Goal: Contribute content: Contribute content

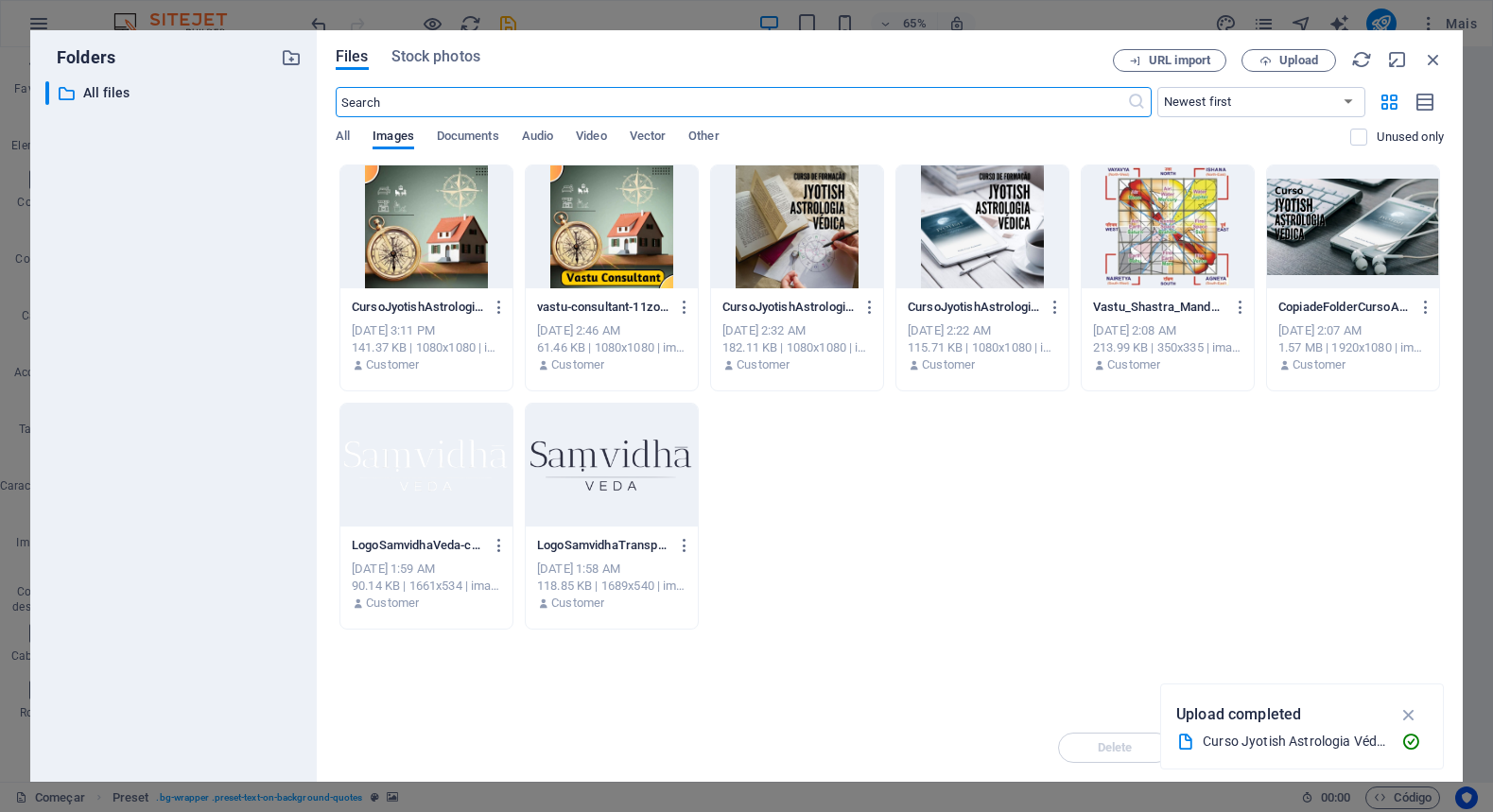
scroll to position [2817, 0]
click at [1300, 59] on span "Upload" at bounding box center [1299, 61] width 39 height 12
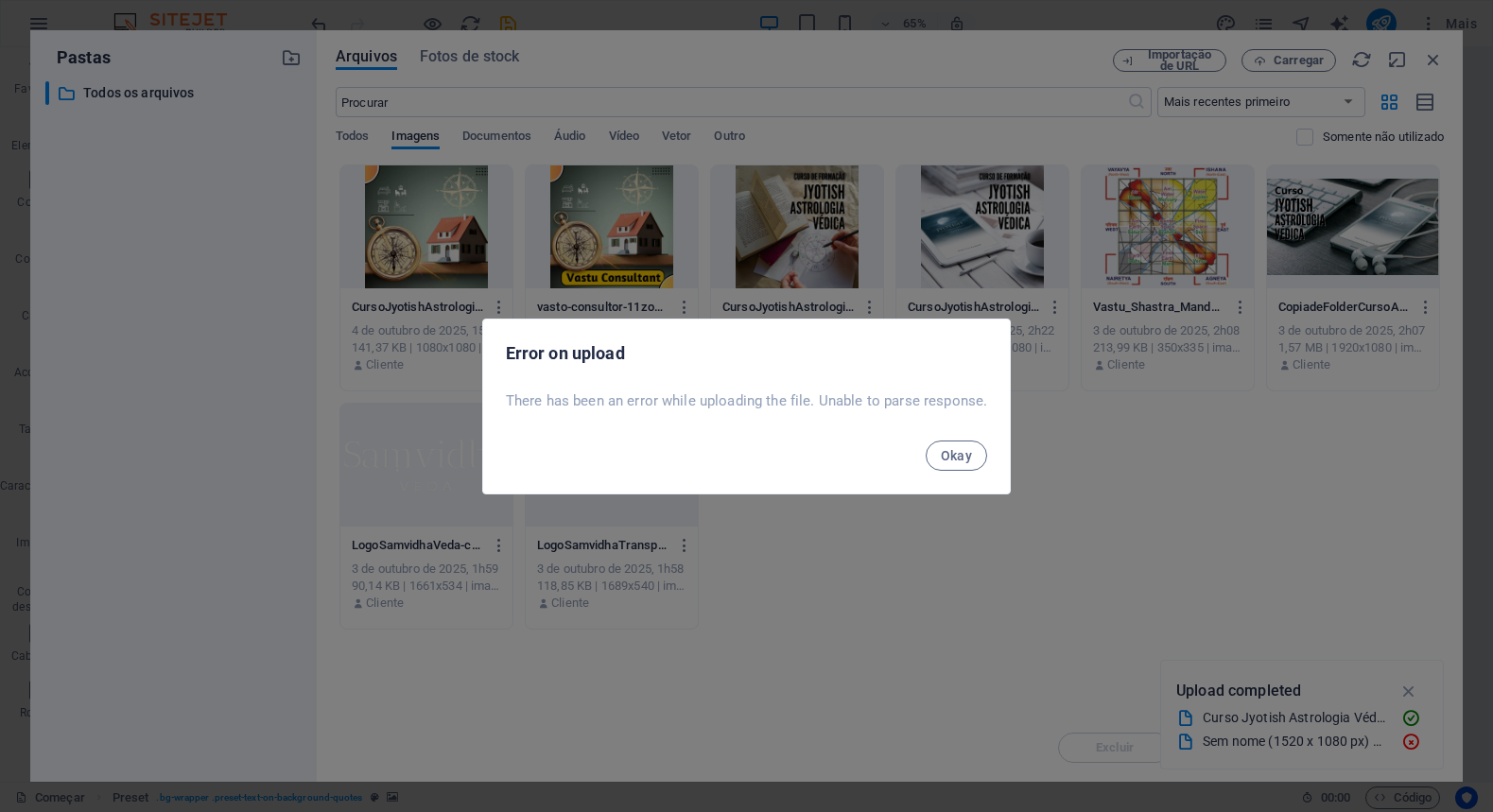
drag, startPoint x: 502, startPoint y: 400, endPoint x: 1008, endPoint y: 410, distance: 506.1
click at [1008, 410] on div "Error on upload There has been an error while uploading the file. Unable to par…" at bounding box center [747, 406] width 529 height 176
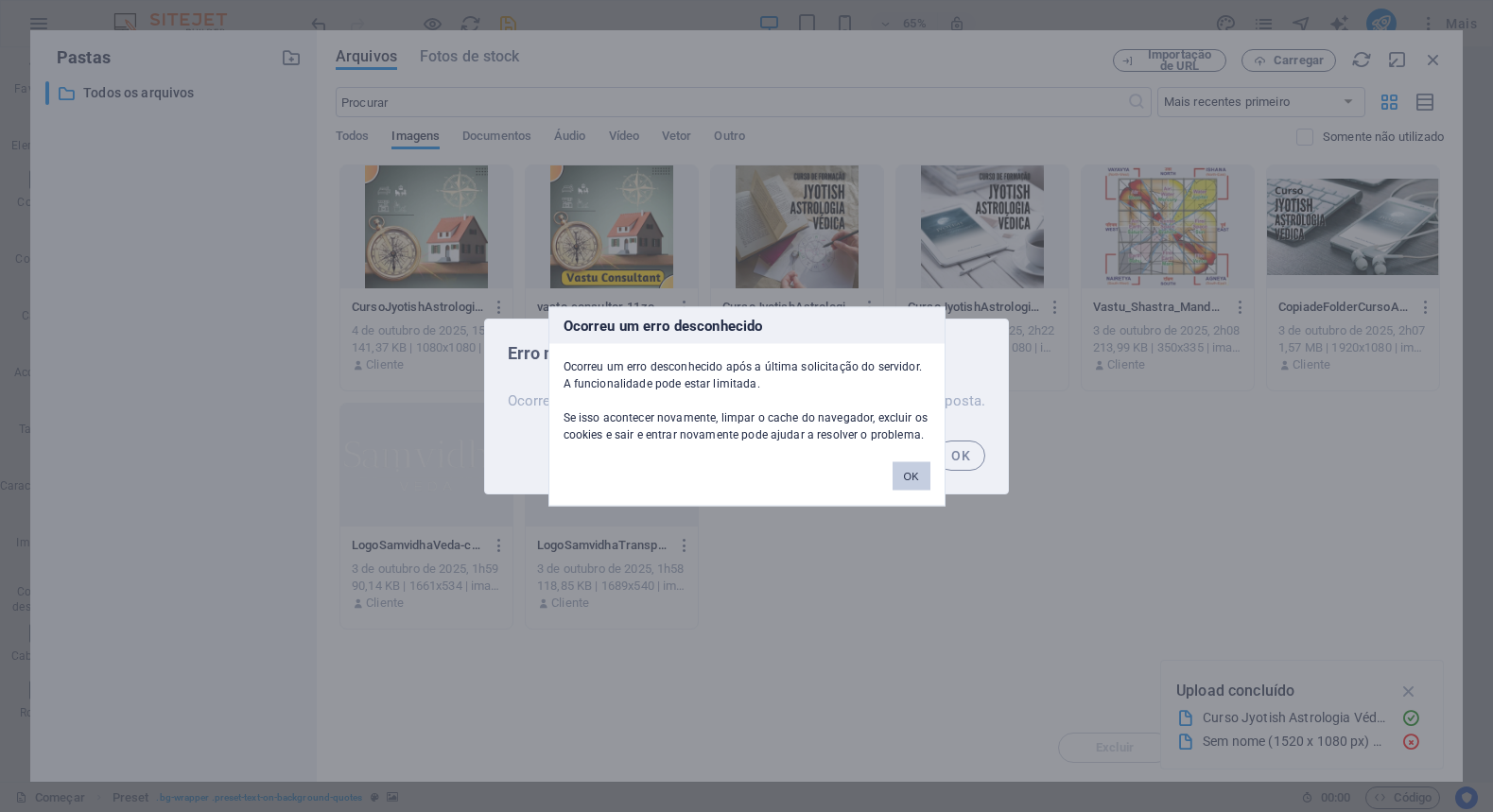
click at [898, 478] on button "OK" at bounding box center [911, 474] width 38 height 28
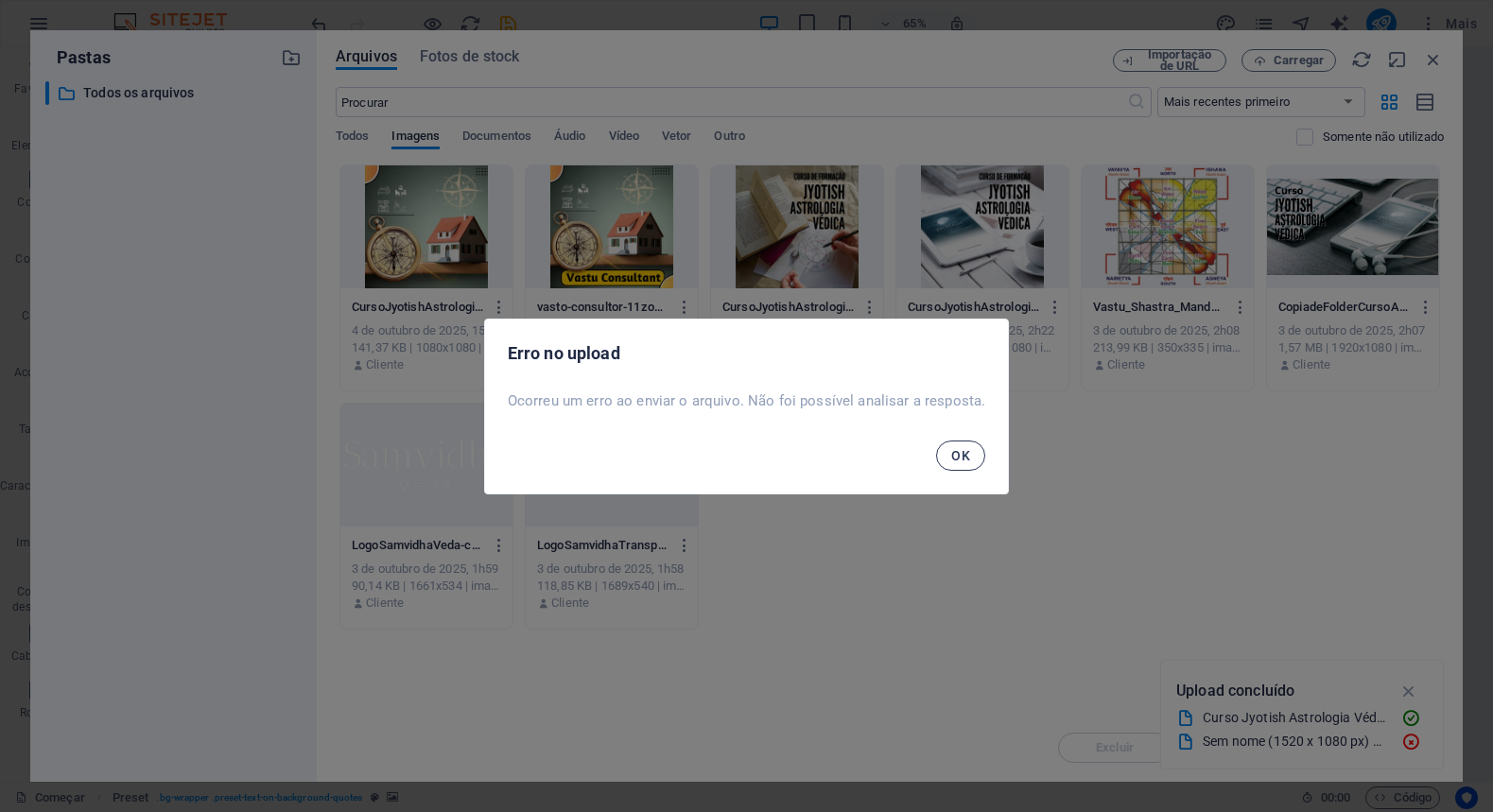
click at [959, 452] on font "OK" at bounding box center [961, 456] width 19 height 15
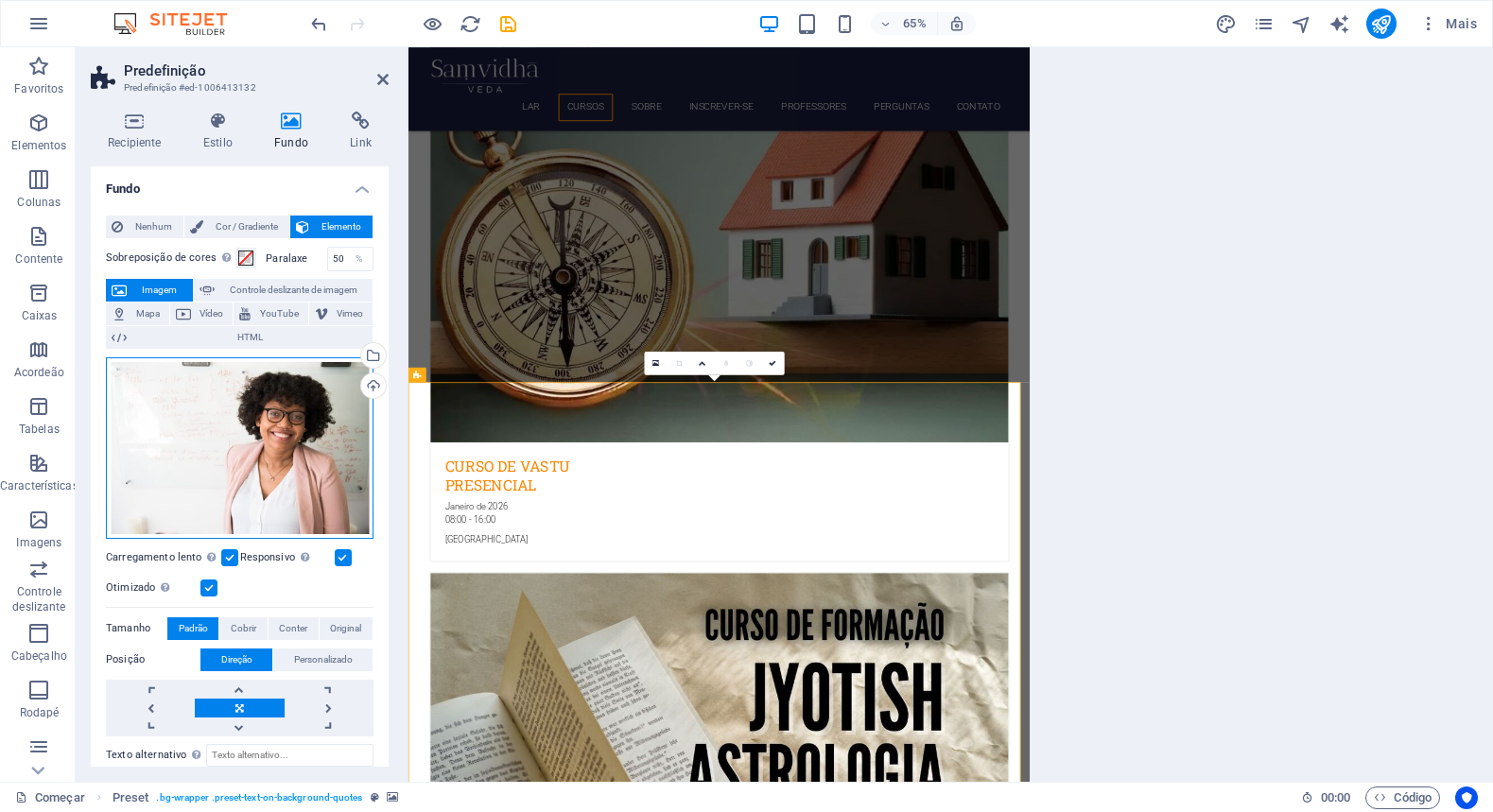
click at [325, 433] on div "Arraste os arquivos aqui, clique para escolher os arquivos ou selecione-os em […" at bounding box center [240, 447] width 268 height 182
click at [149, 407] on div "Arraste os arquivos aqui, clique para escolher os arquivos ou selecione-os em […" at bounding box center [240, 447] width 268 height 182
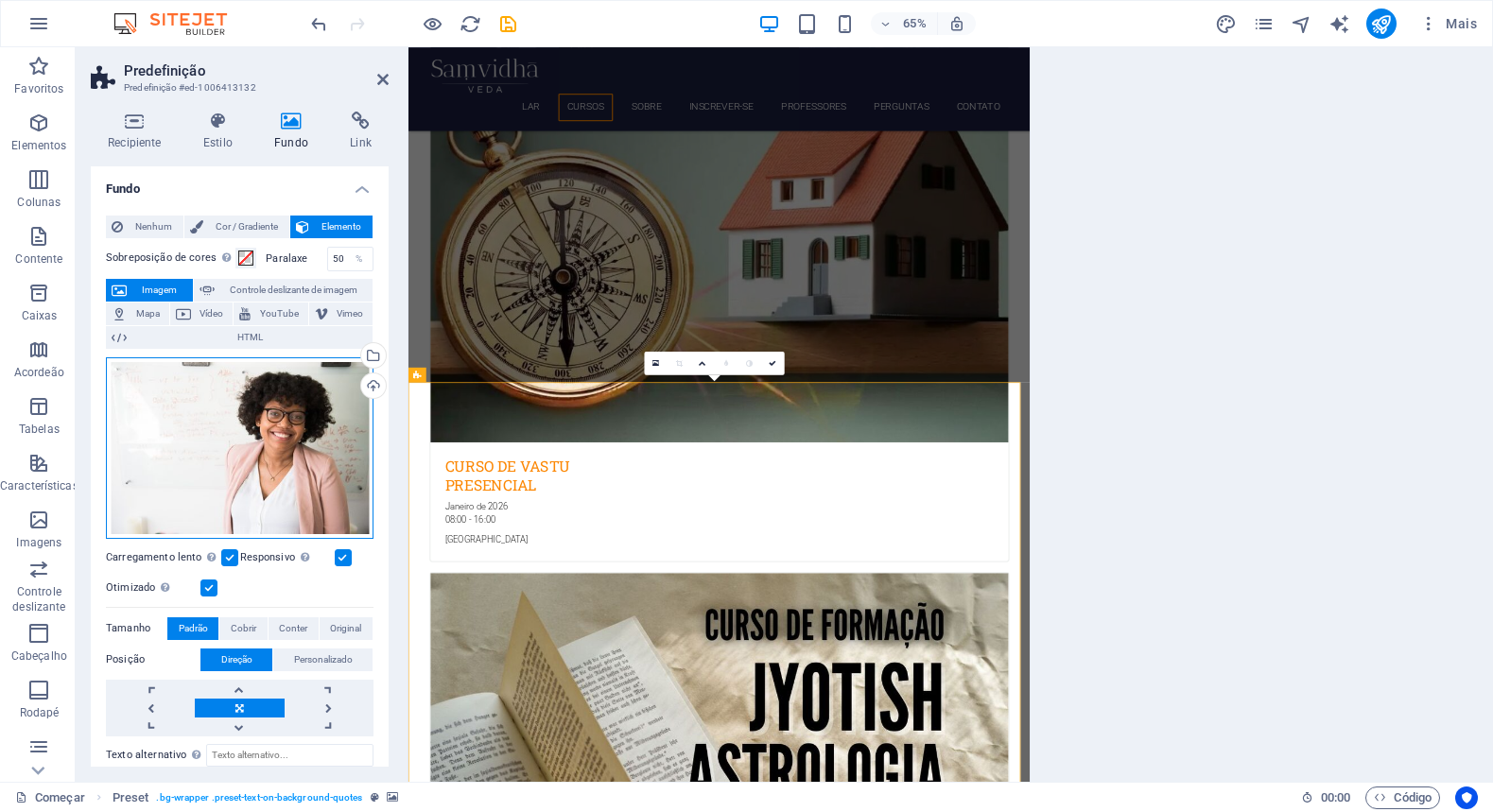
click at [149, 407] on div "Arraste os arquivos aqui, clique para escolher os arquivos ou selecione-os em […" at bounding box center [240, 447] width 268 height 182
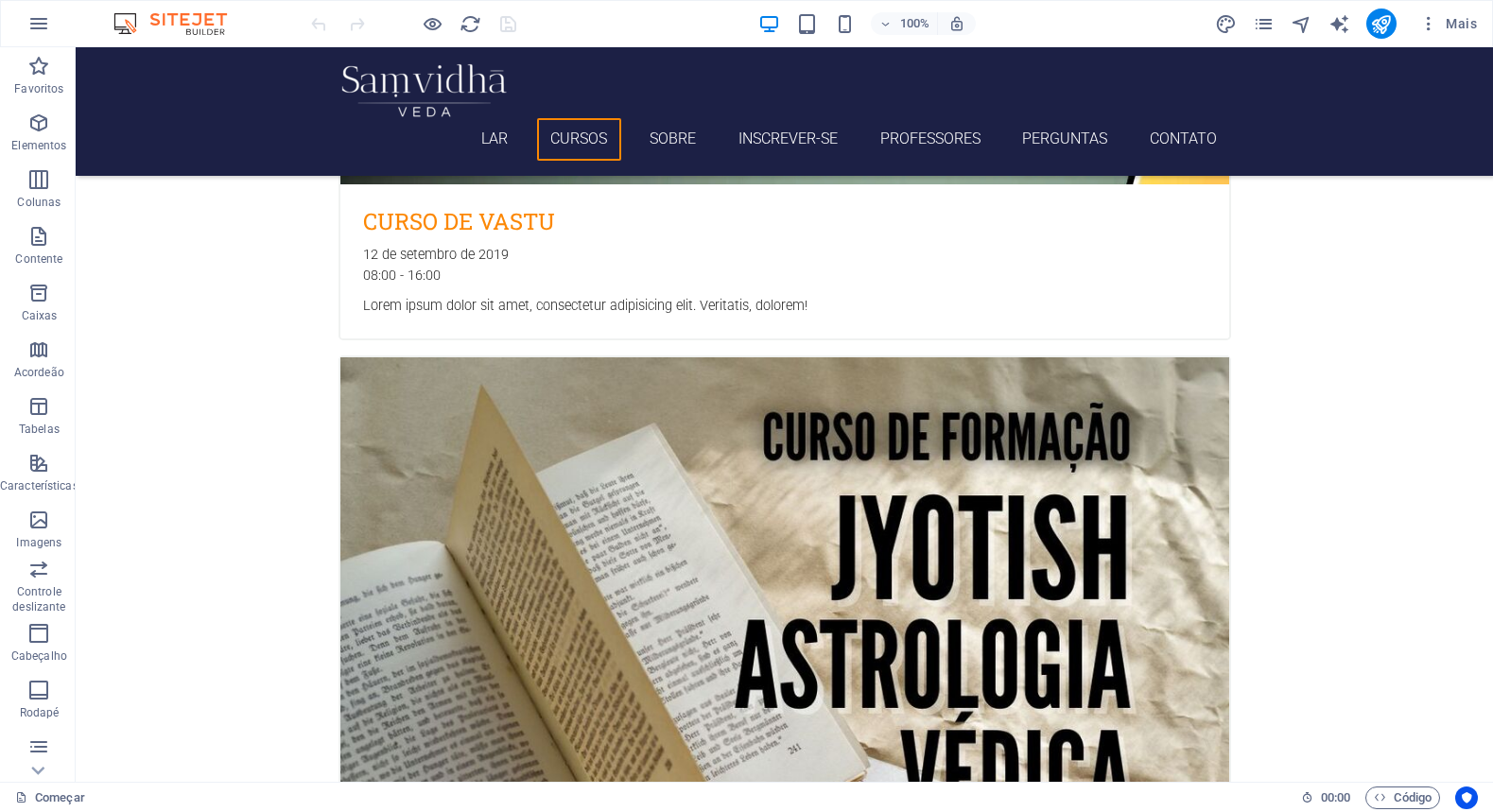
scroll to position [2971, 0]
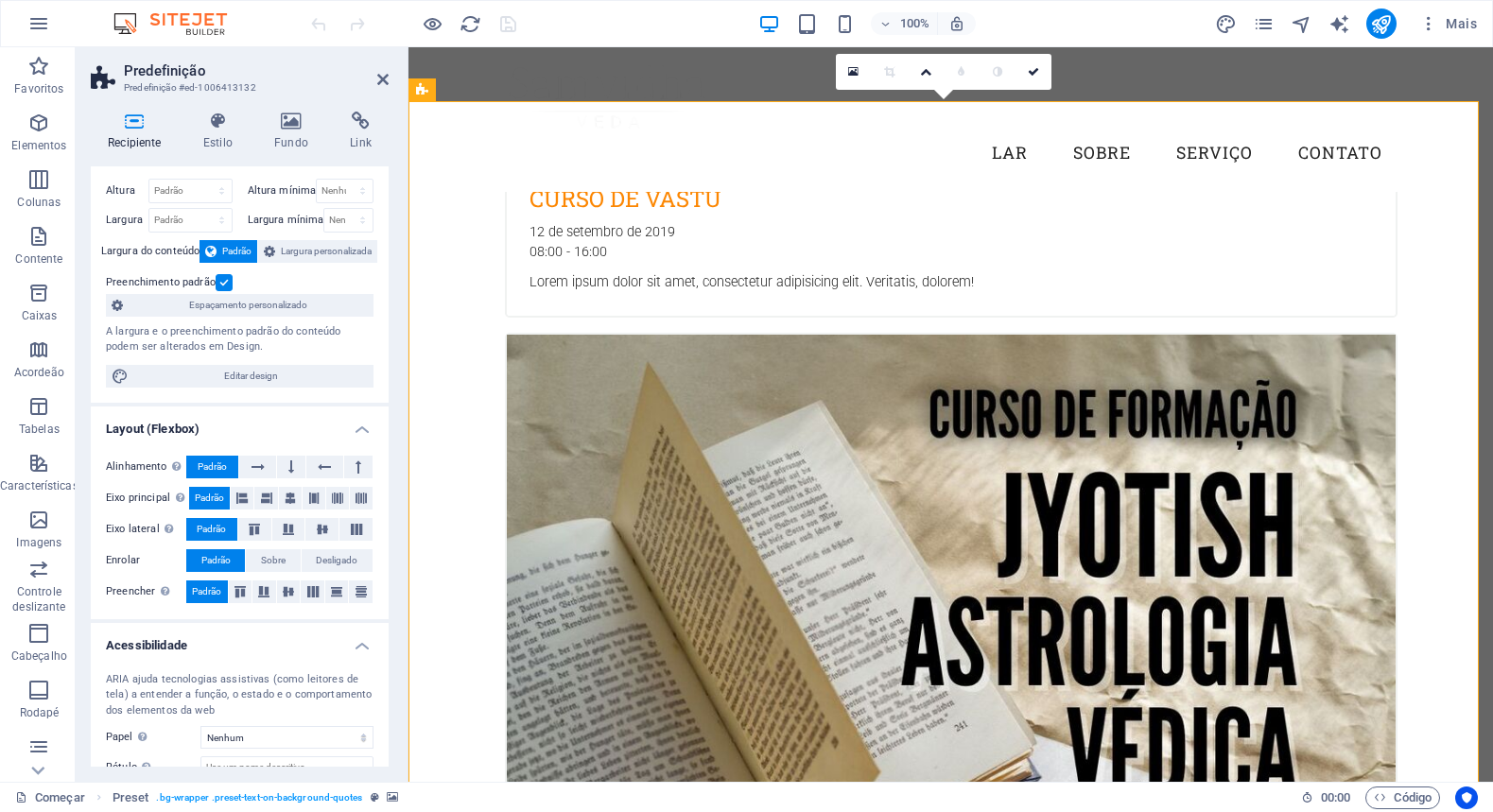
scroll to position [0, 0]
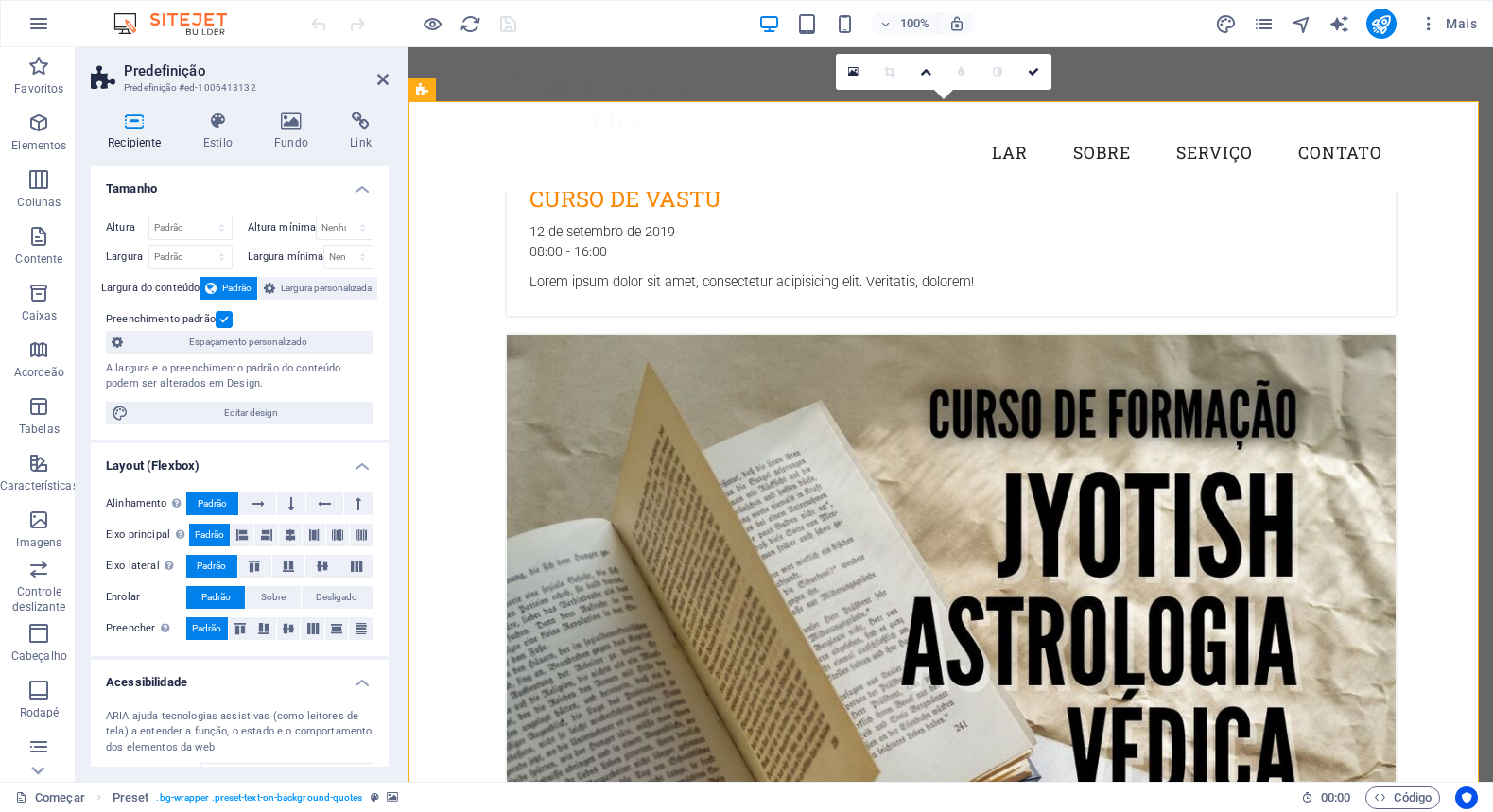
click at [294, 122] on icon at bounding box center [291, 121] width 68 height 19
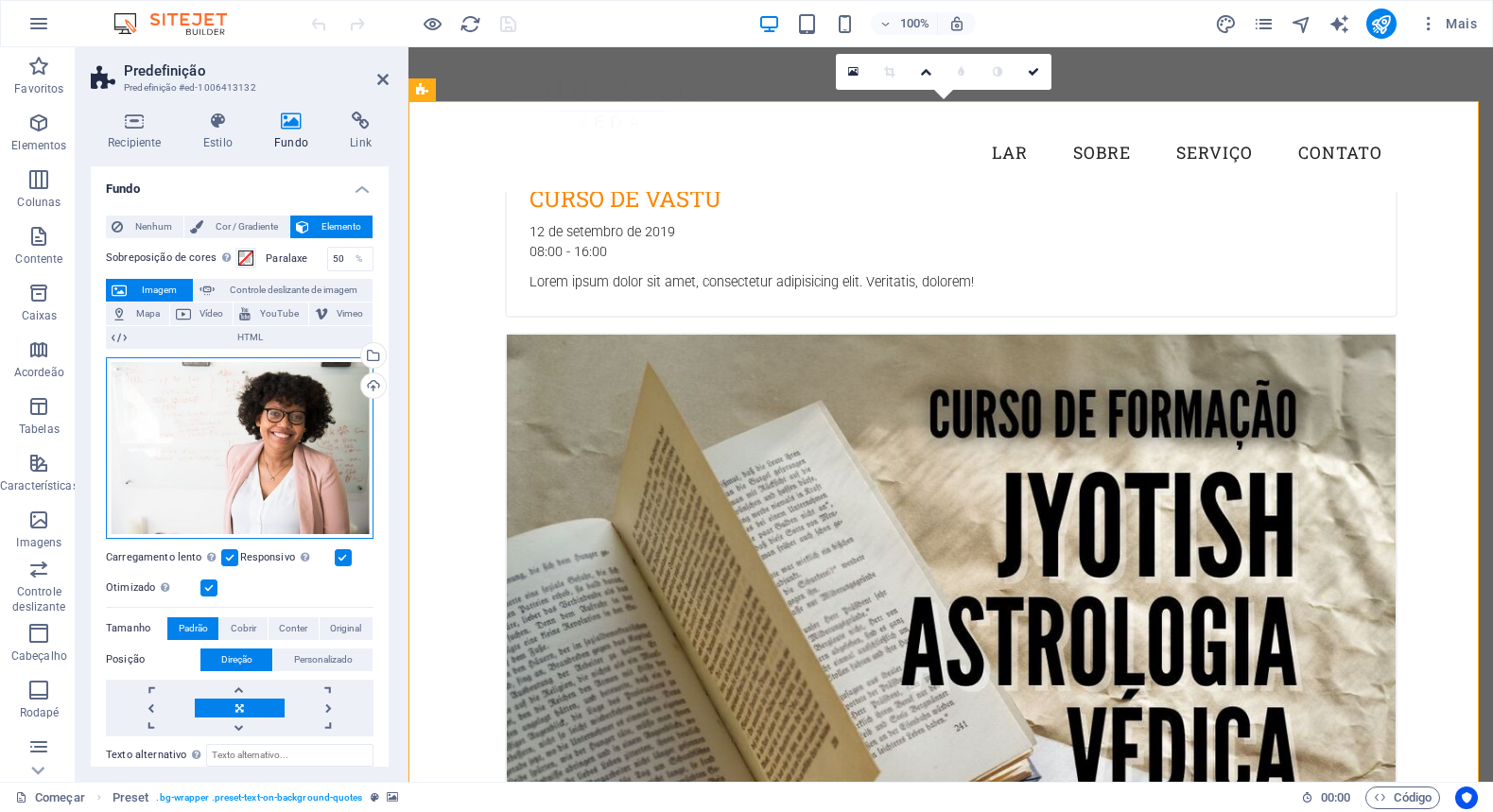
click at [261, 401] on div "Arraste os arquivos aqui, clique para escolher os arquivos ou selecione-os em […" at bounding box center [240, 447] width 268 height 182
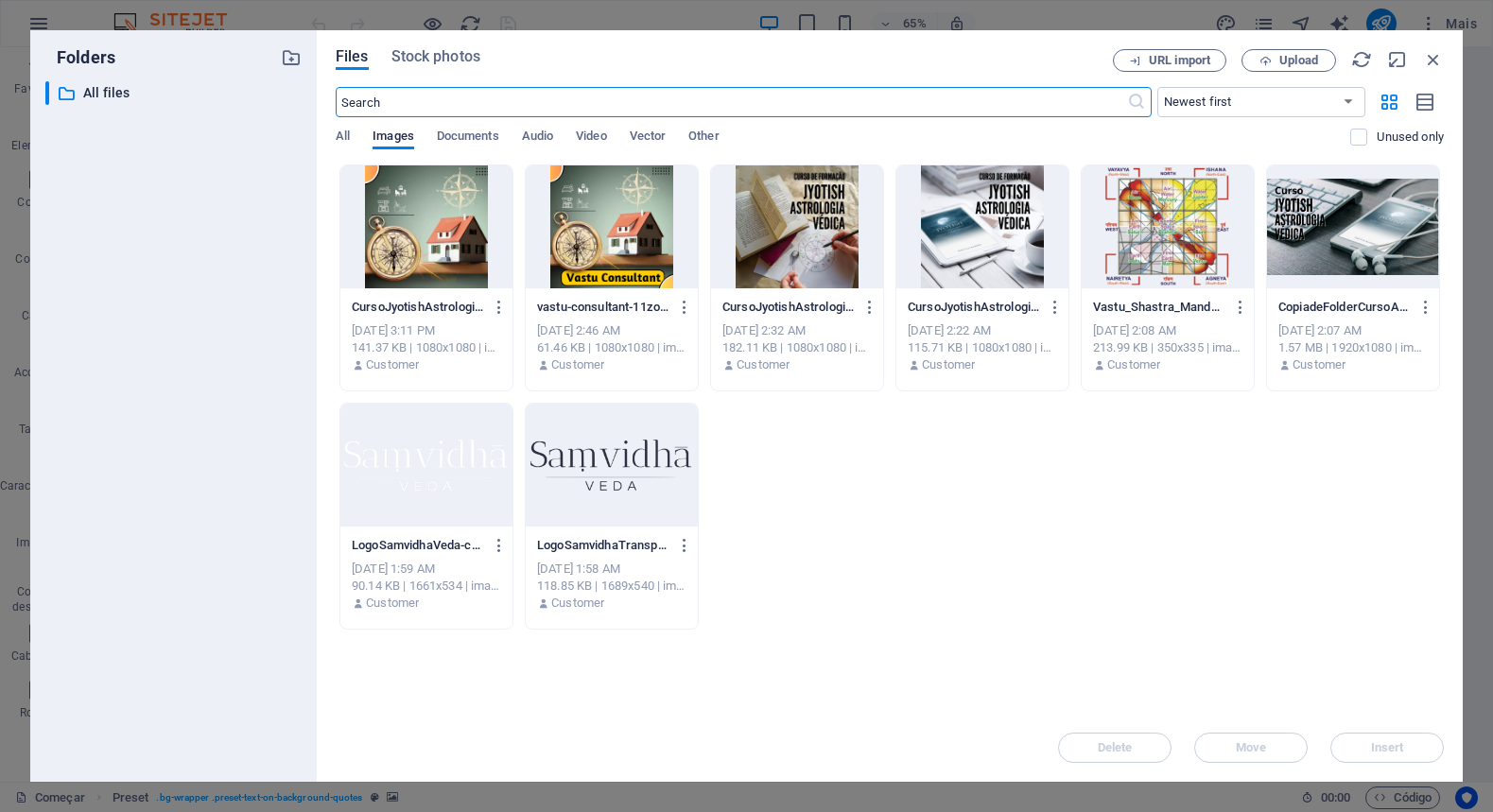
scroll to position [2900, 0]
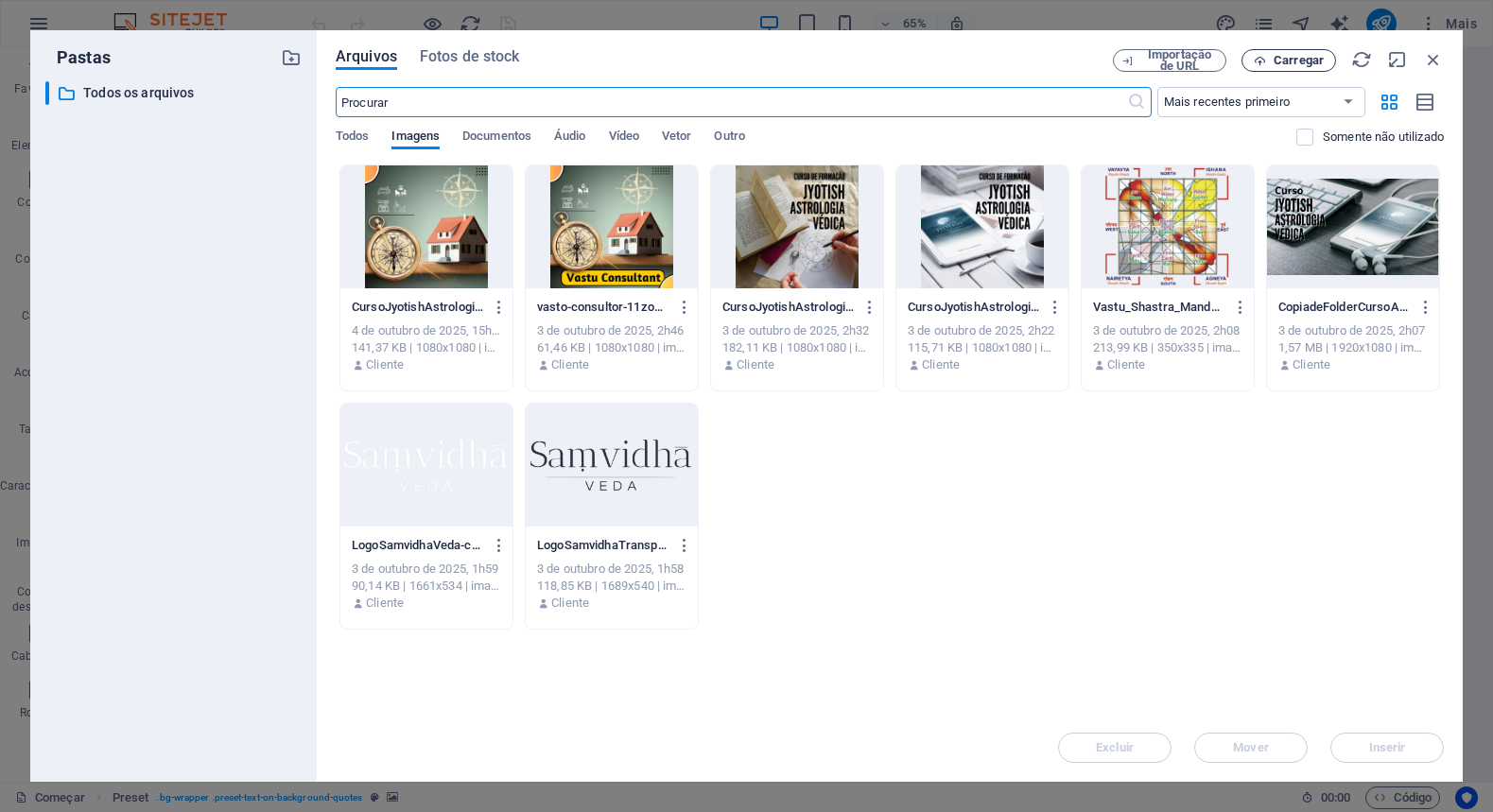
click at [1301, 63] on font "Carregar" at bounding box center [1299, 60] width 50 height 14
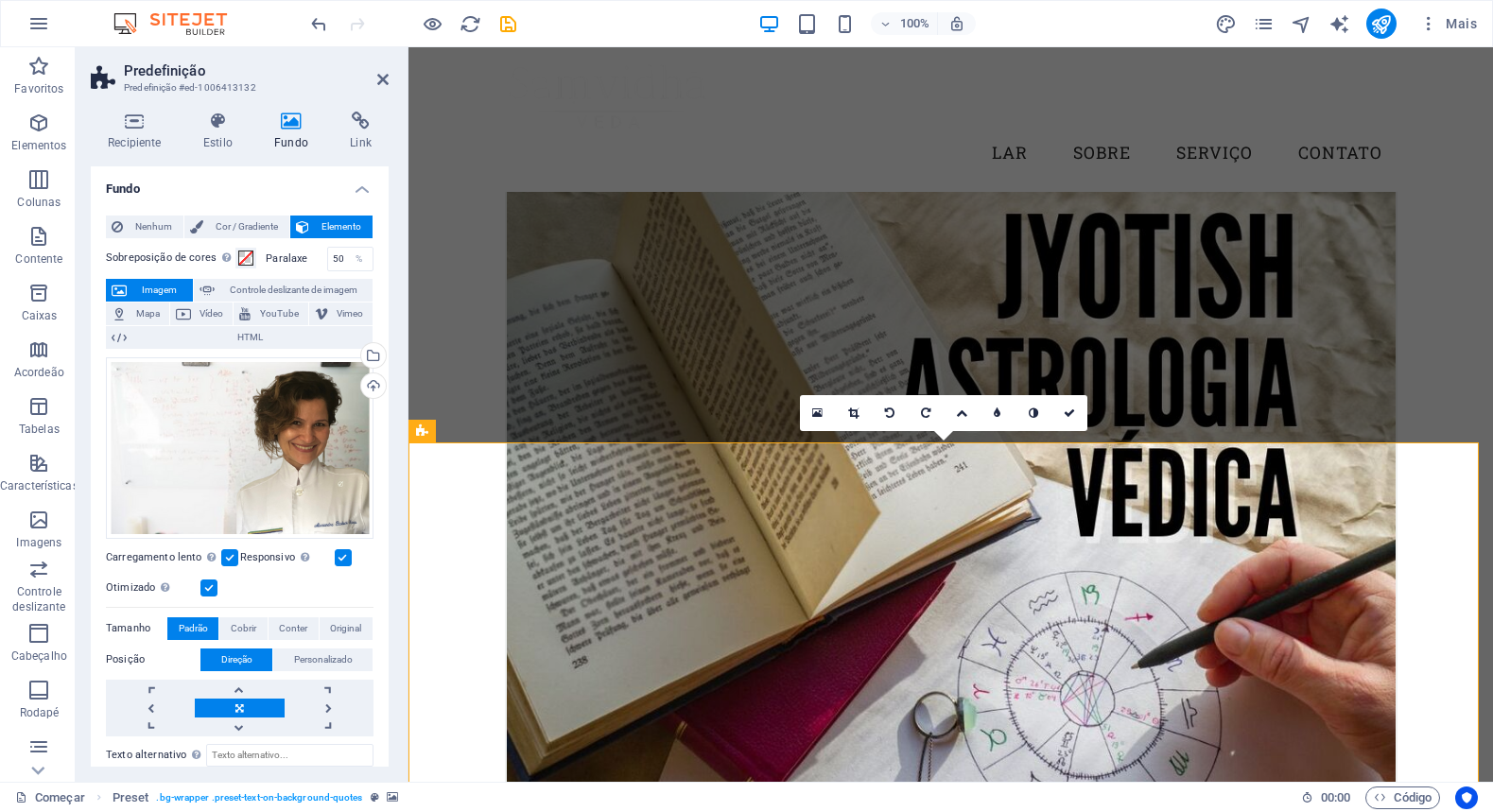
scroll to position [2527, 0]
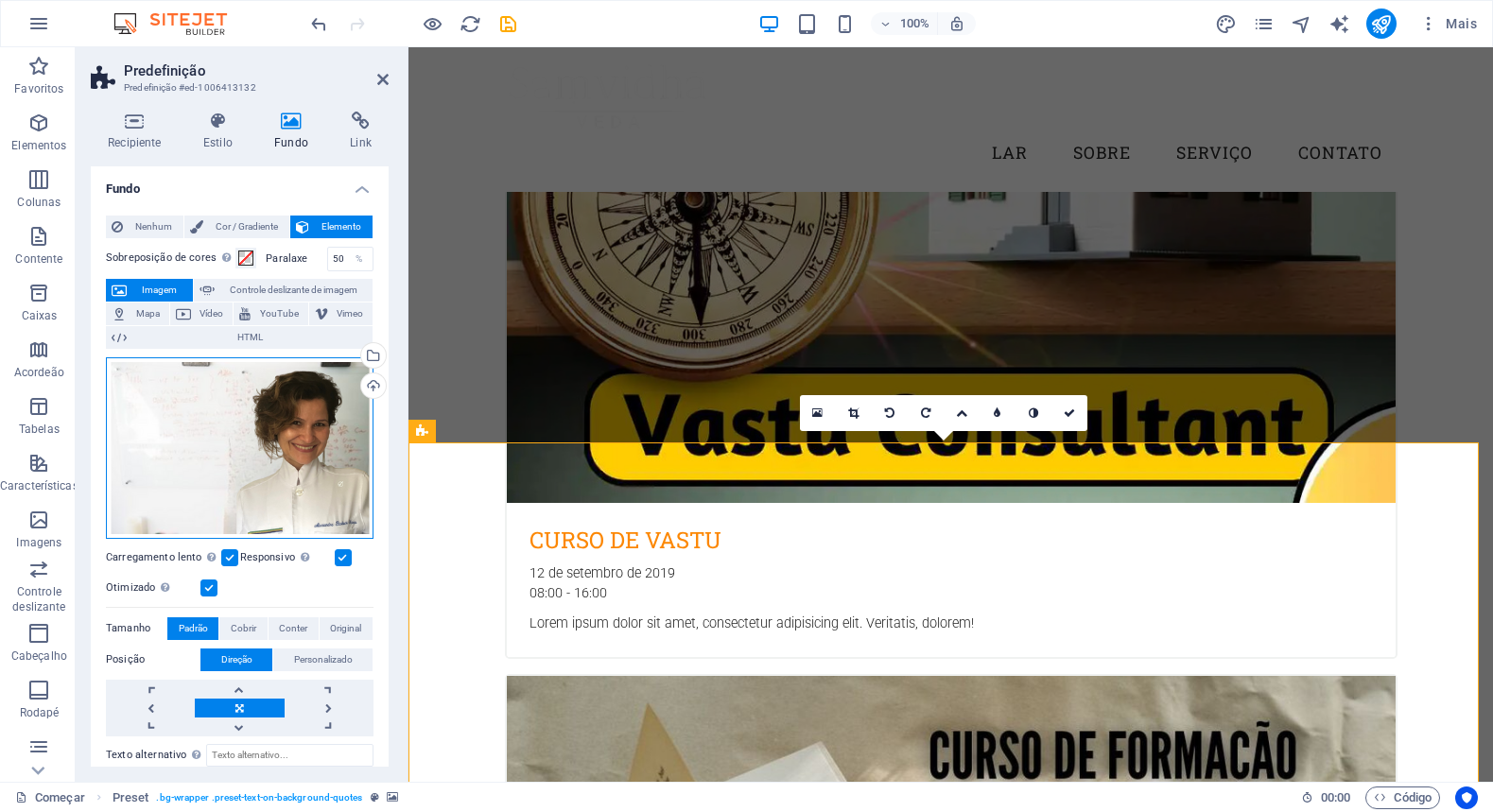
click at [234, 474] on div "Arraste os arquivos aqui, clique para escolher os arquivos ou selecione-os em […" at bounding box center [240, 447] width 268 height 182
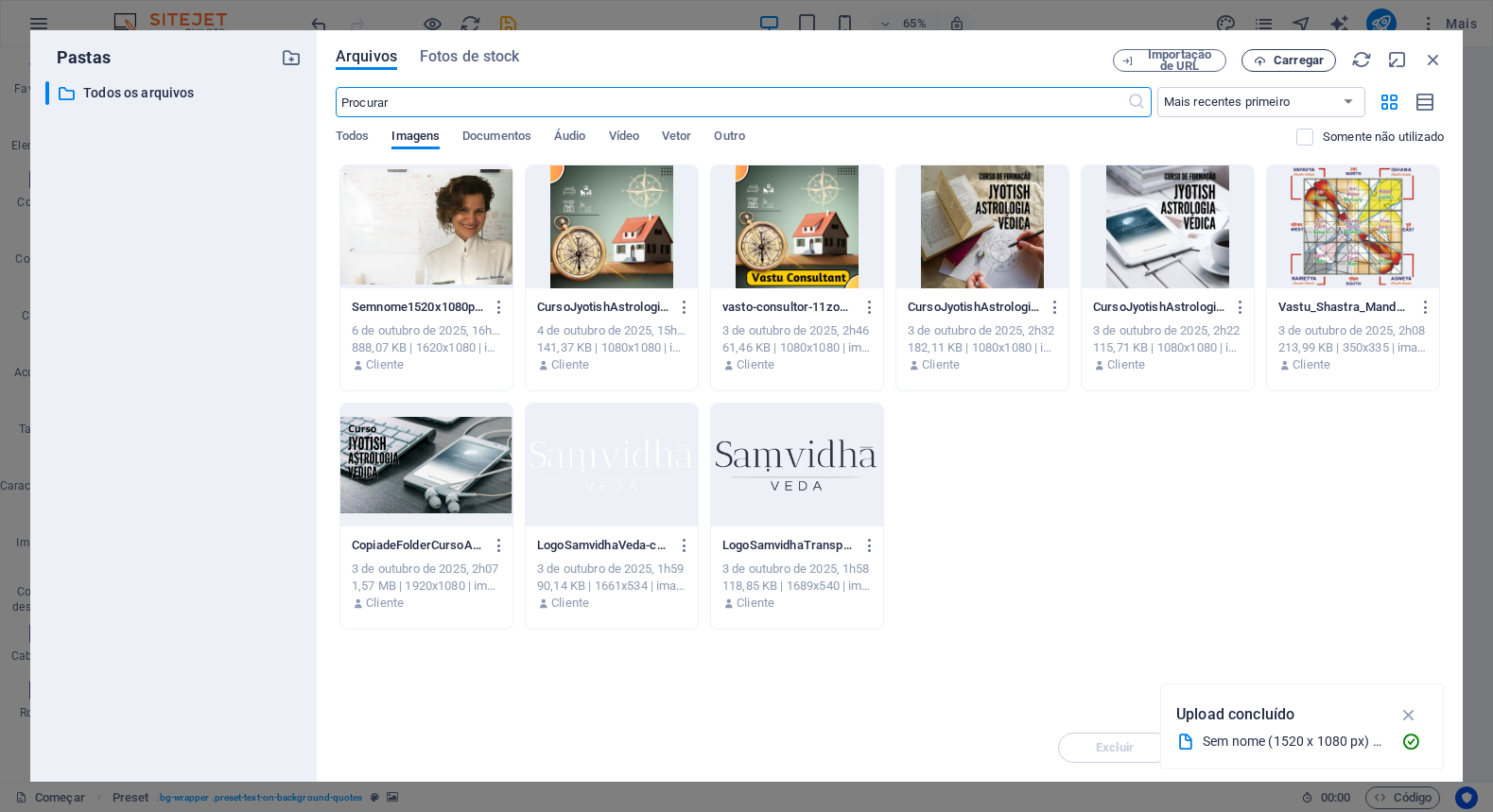
click at [1291, 64] on font "Carregar" at bounding box center [1299, 60] width 50 height 14
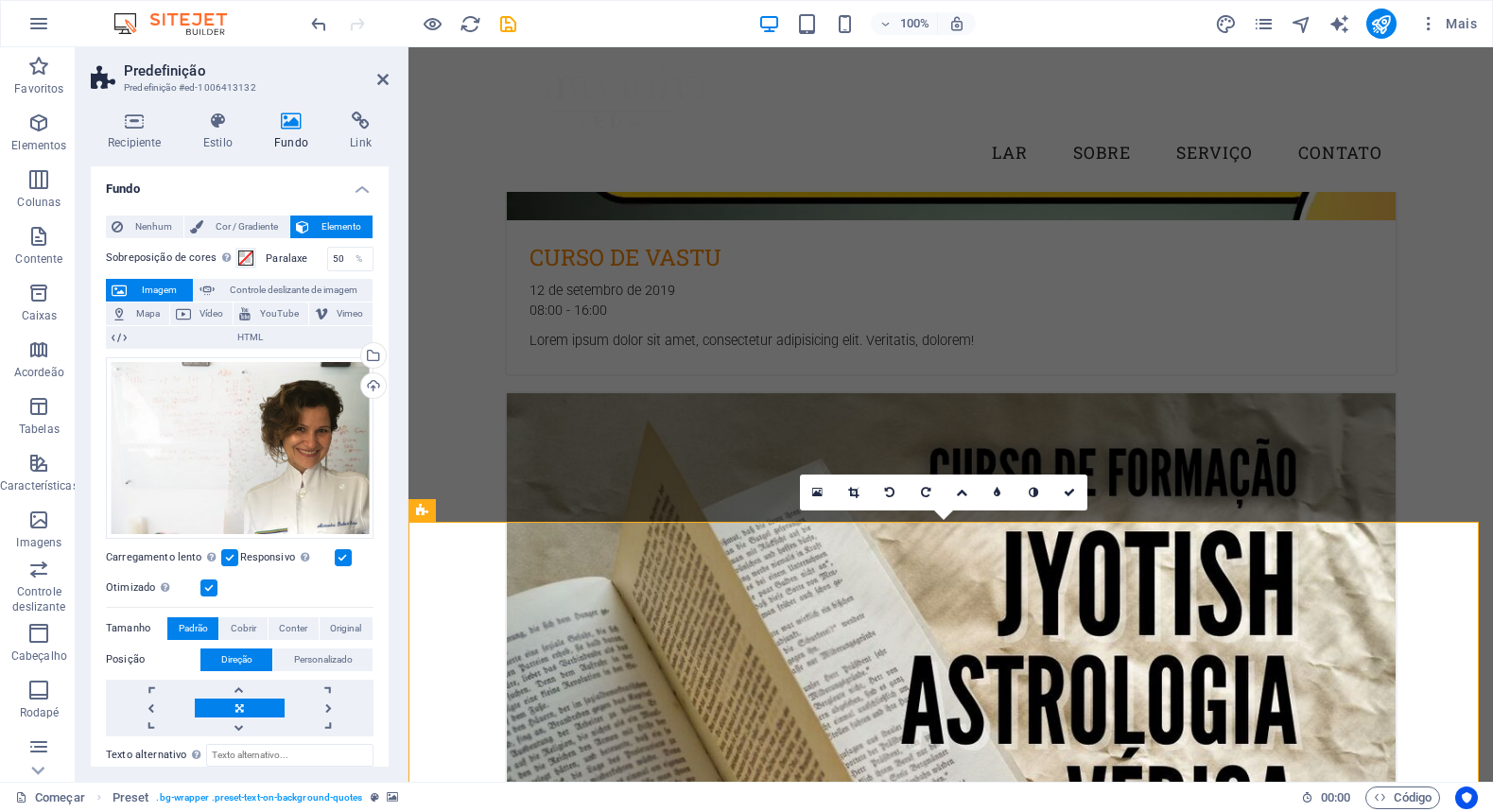
scroll to position [2448, 0]
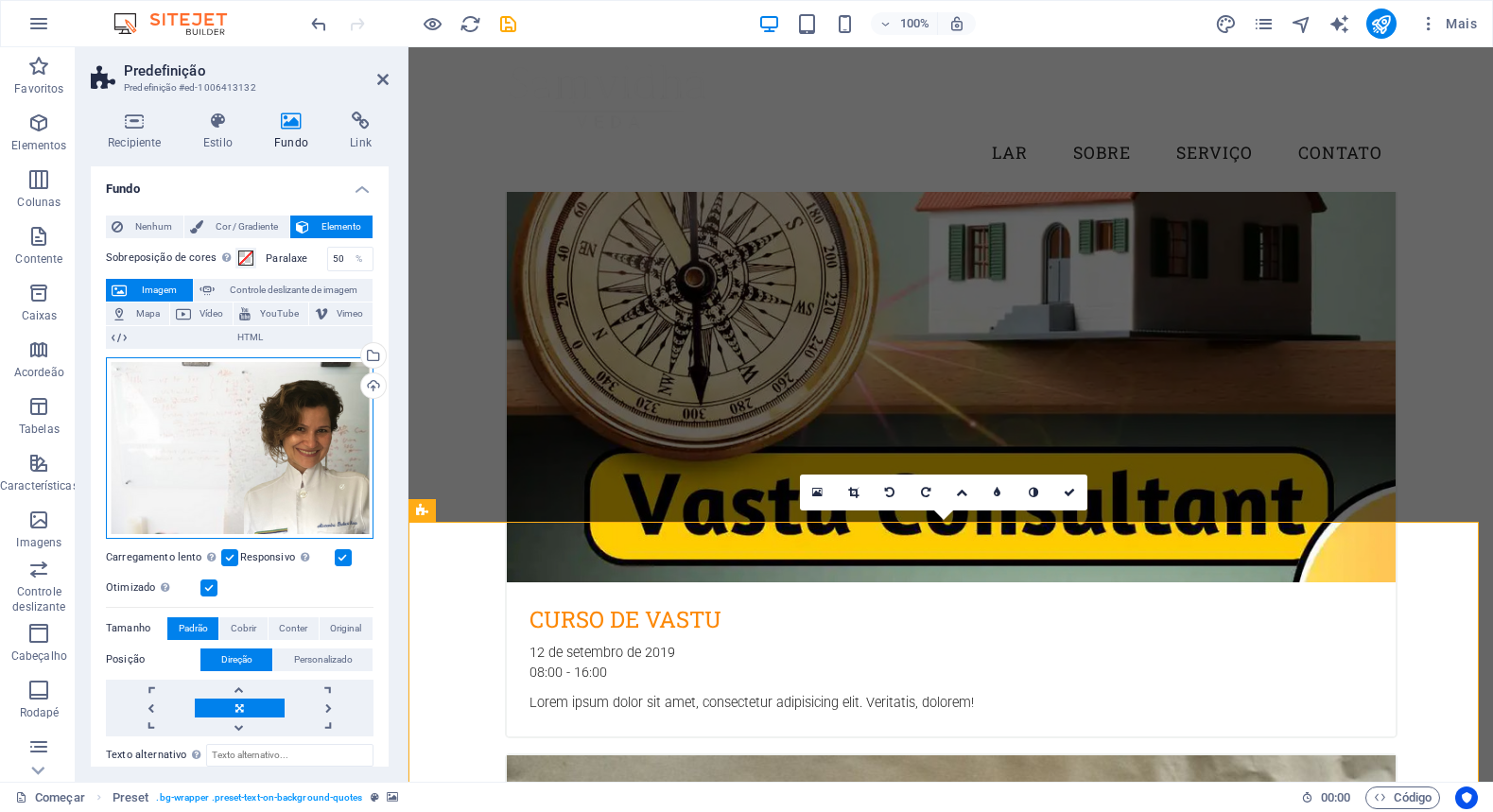
click at [270, 483] on div "Arraste os arquivos aqui, clique para escolher os arquivos ou selecione-os em […" at bounding box center [240, 447] width 268 height 182
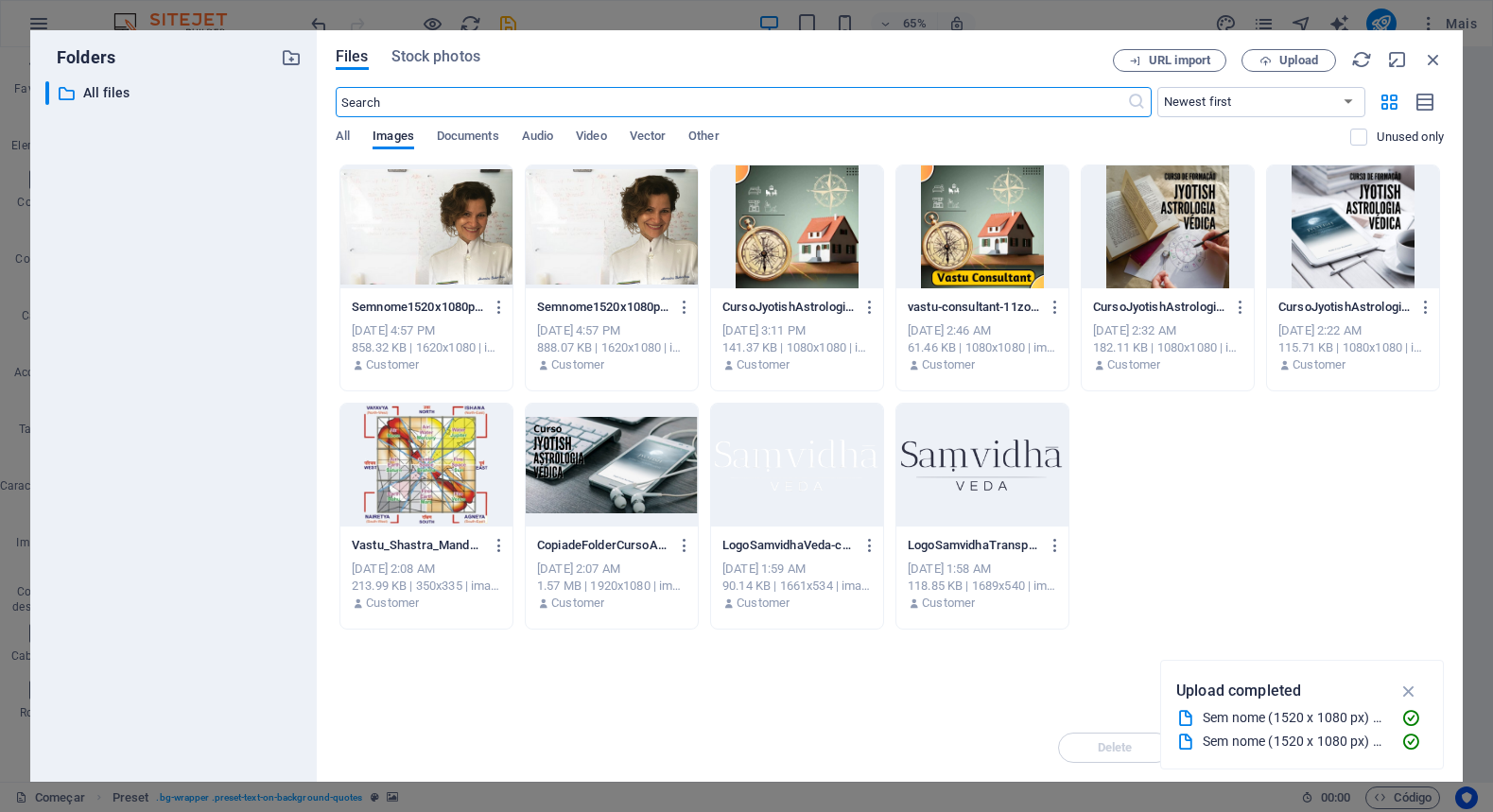
scroll to position [2874, 0]
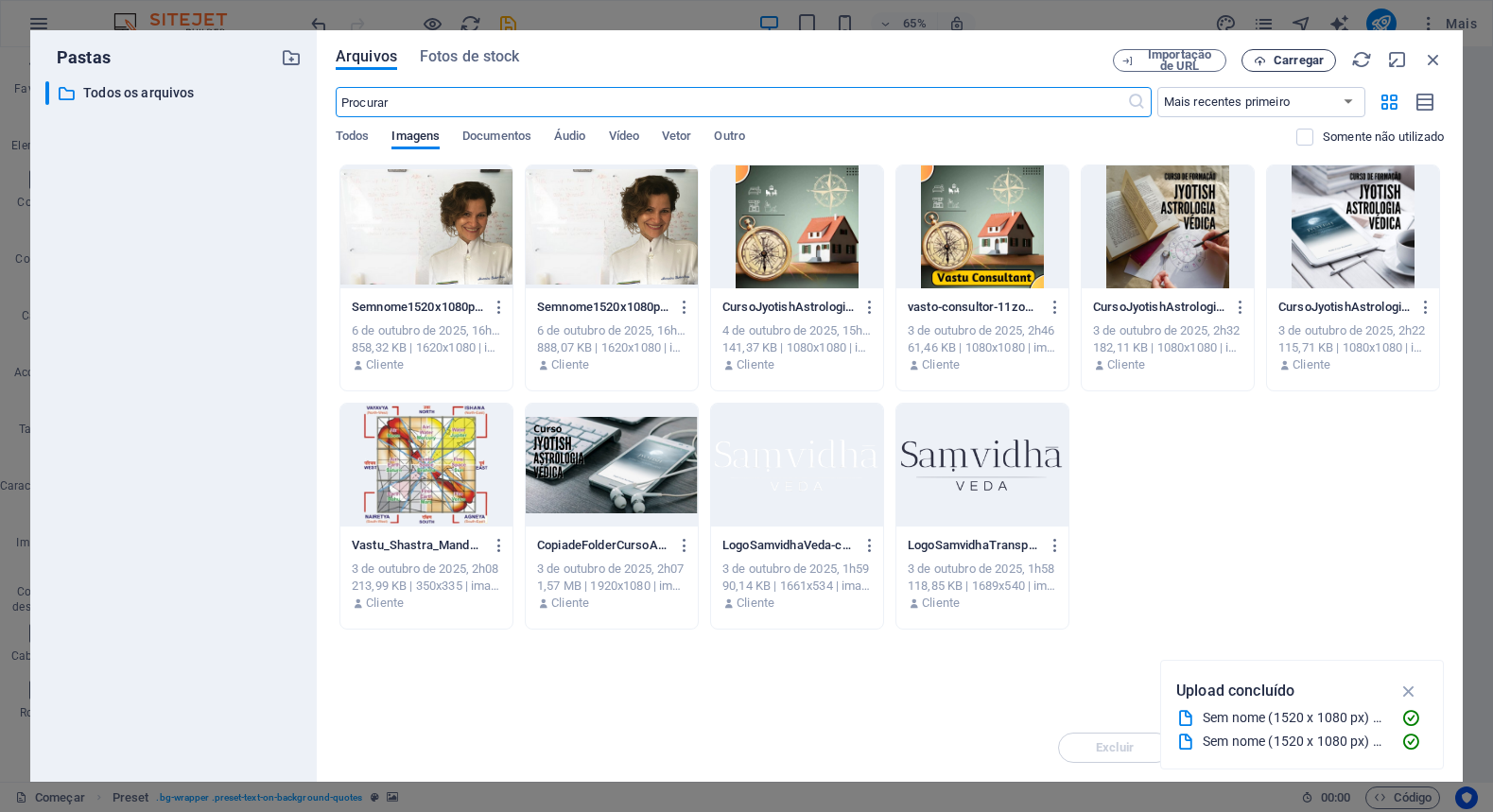
click at [1295, 62] on font "Carregar" at bounding box center [1299, 60] width 50 height 14
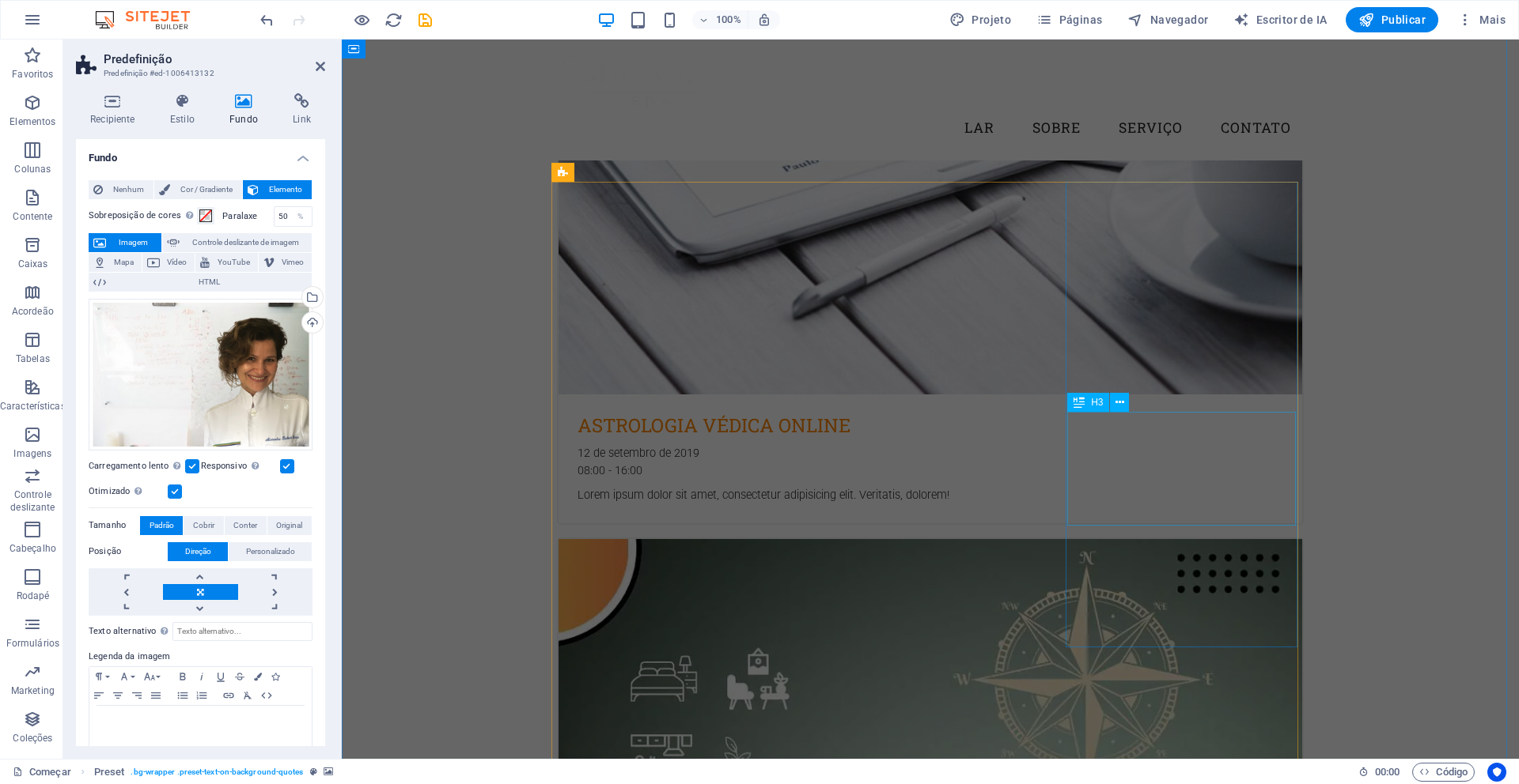
scroll to position [825, 0]
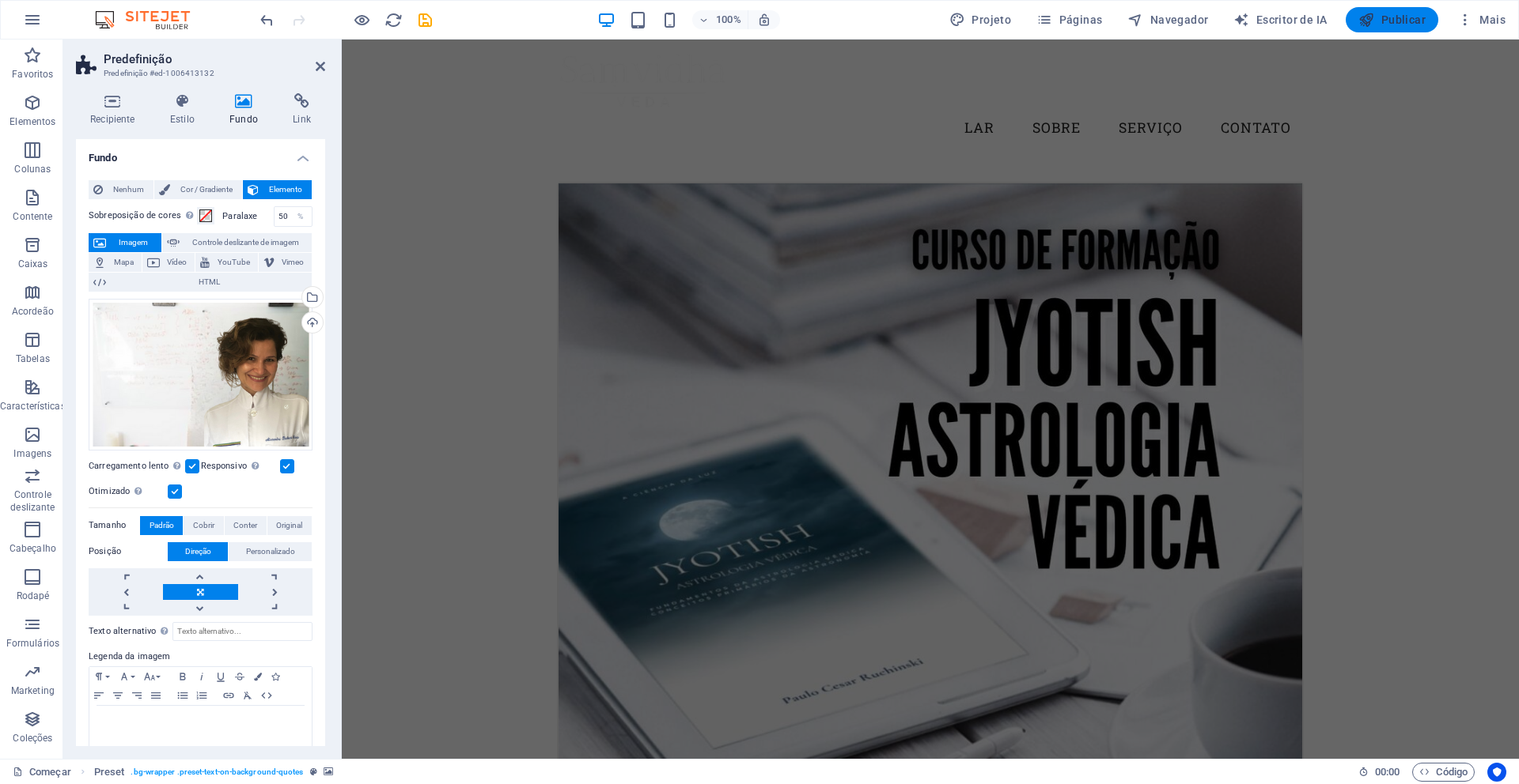
click at [1248, 23] on font "Publicar" at bounding box center [1403, 20] width 44 height 13
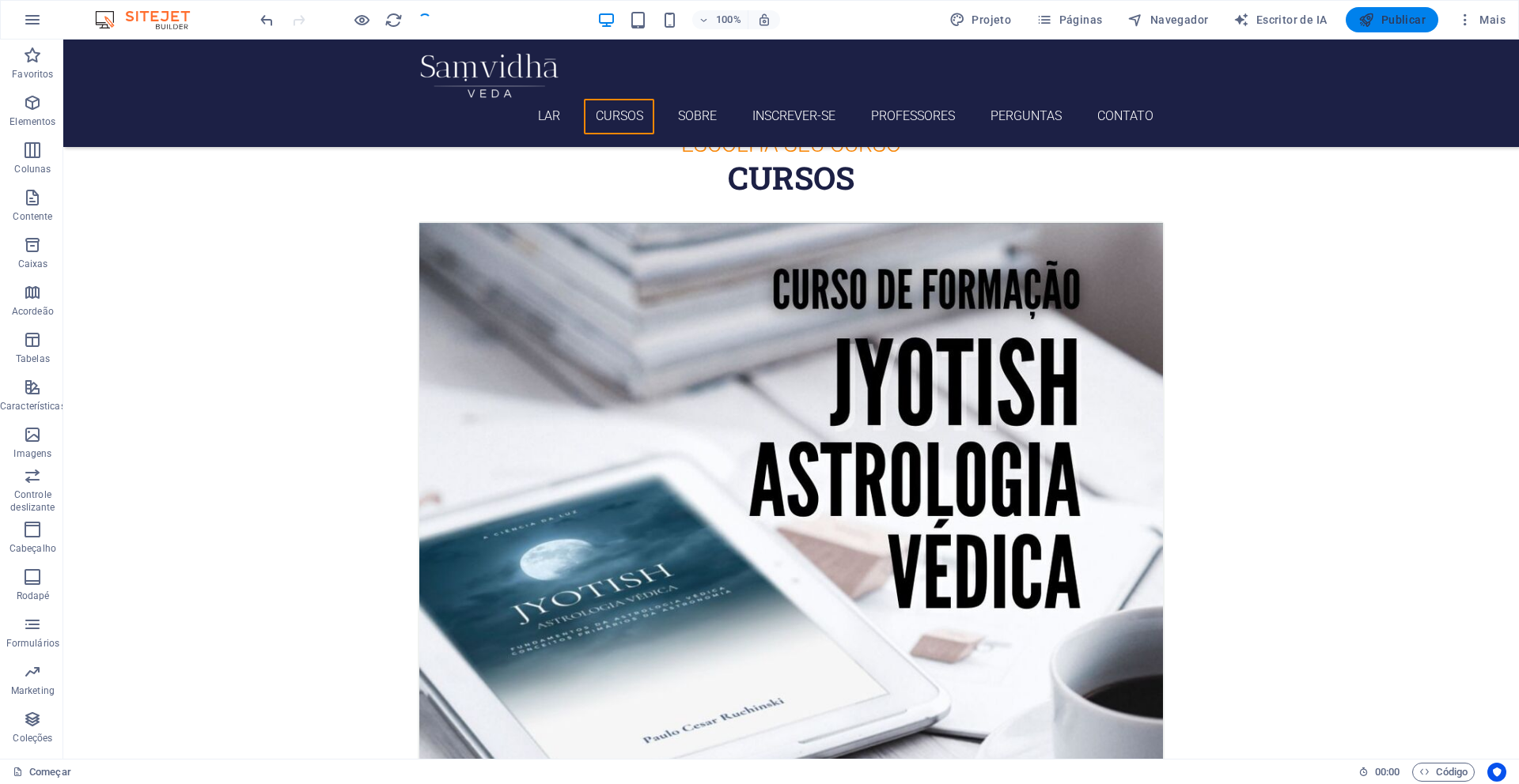
checkbox input "false"
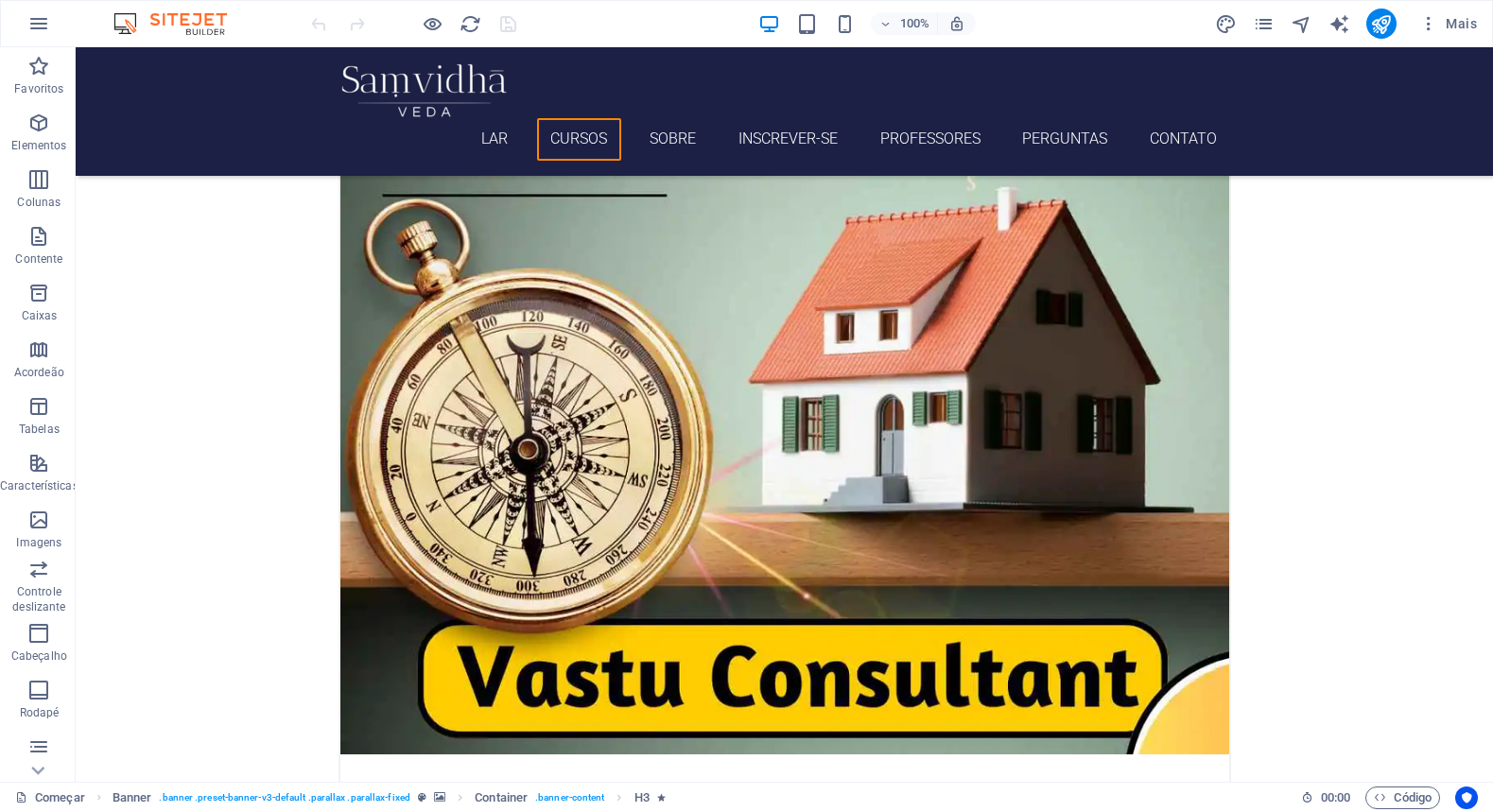
scroll to position [2698, 0]
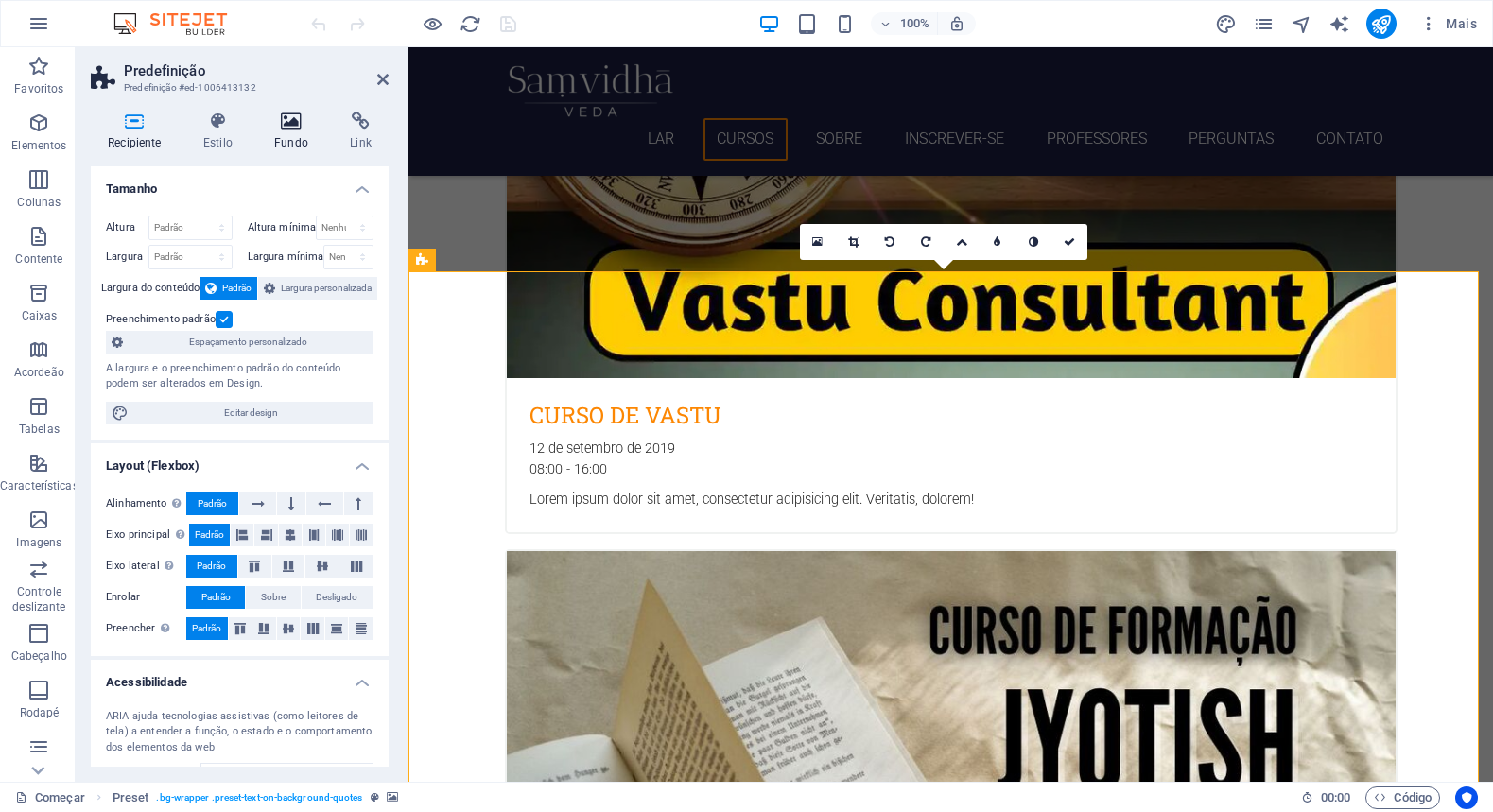
click at [288, 130] on icon at bounding box center [291, 121] width 68 height 19
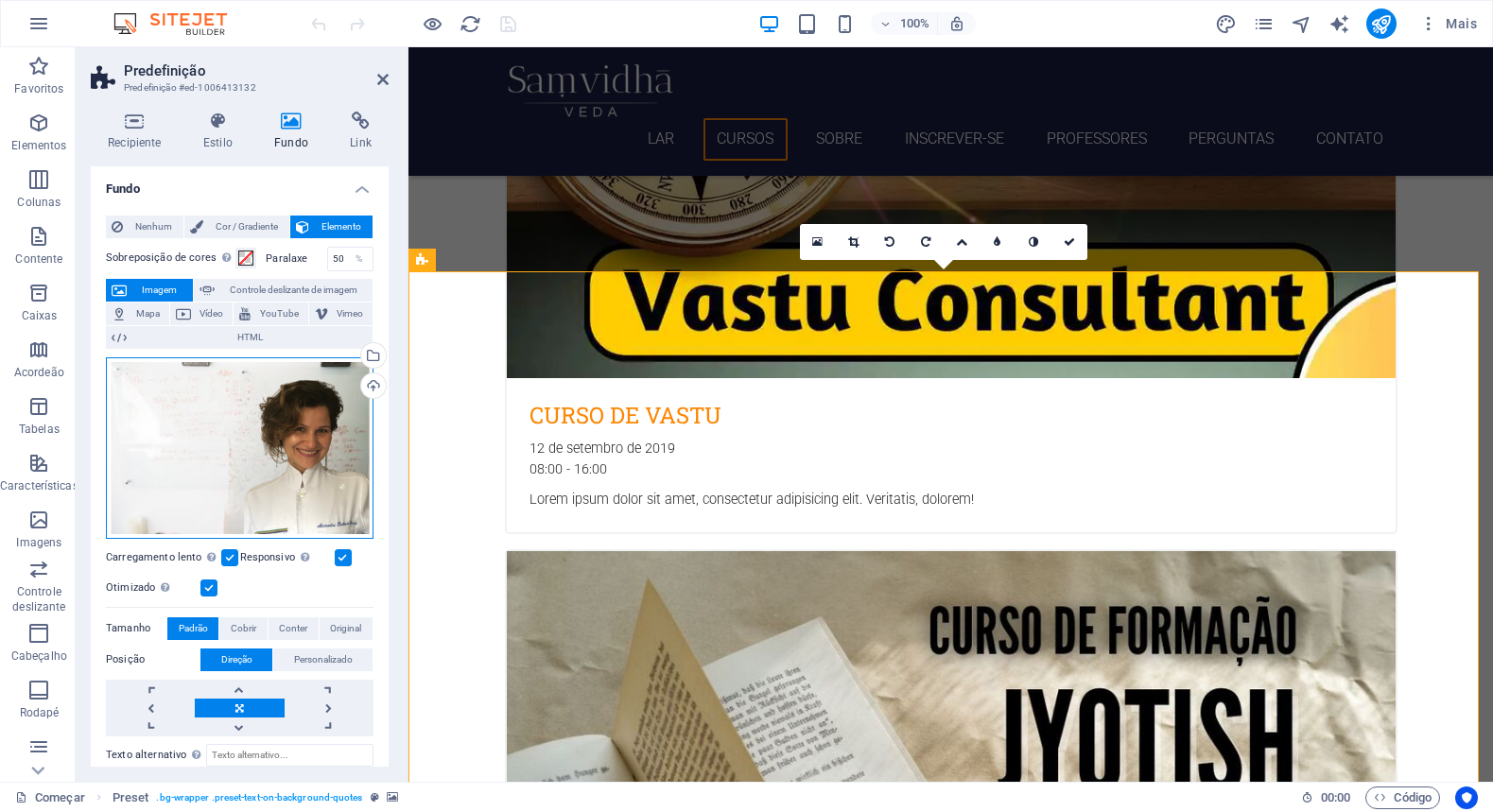
click at [279, 470] on div "Arraste os arquivos aqui, clique para escolher os arquivos ou selecione-os em […" at bounding box center [240, 447] width 268 height 182
click at [279, 470] on body "Texto original Avalie a tradução O feedback vai ser usado para ajudar a melhora…" at bounding box center [746, 406] width 1493 height 812
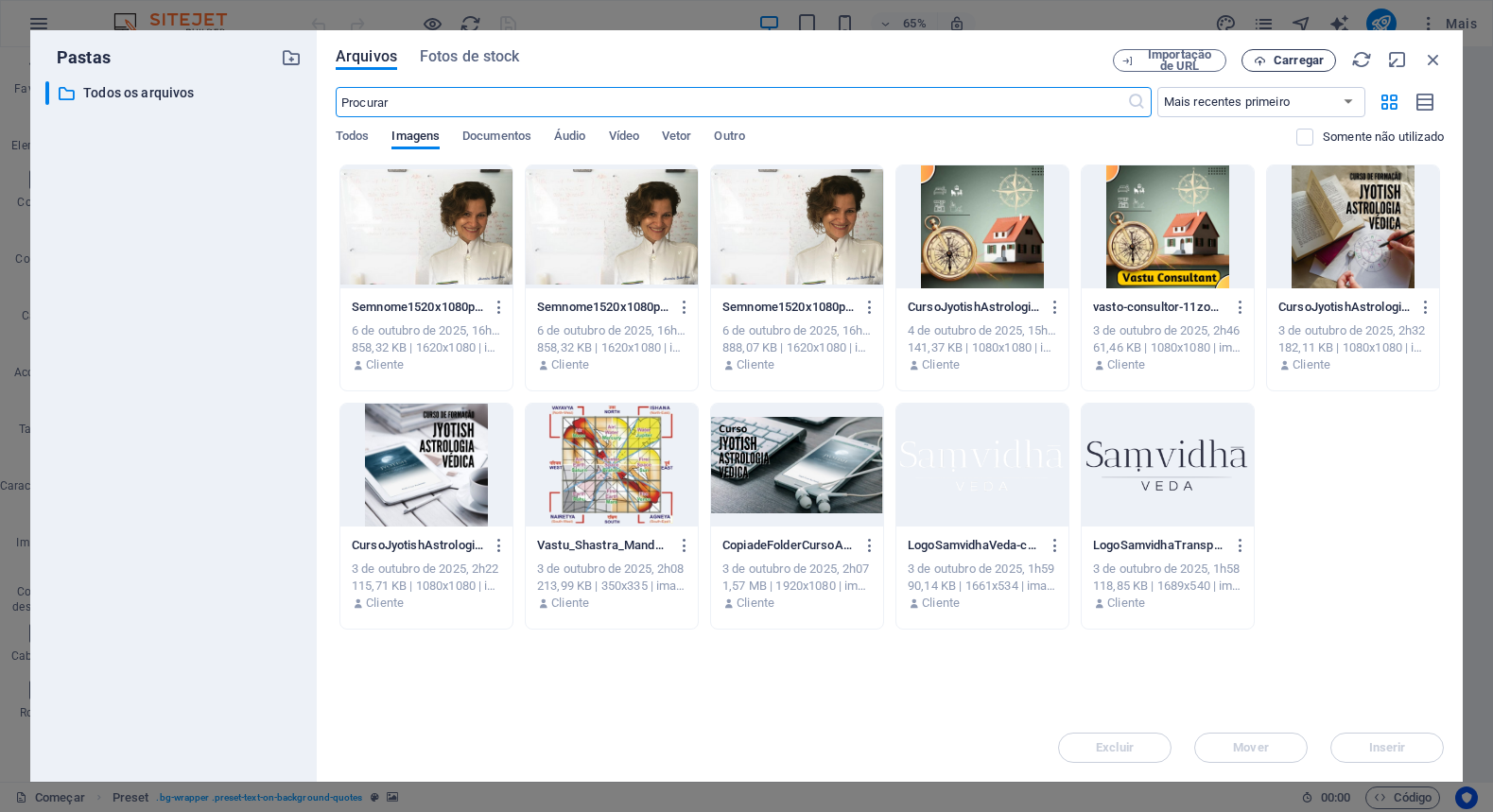
click at [1293, 64] on font "Carregar" at bounding box center [1299, 60] width 50 height 14
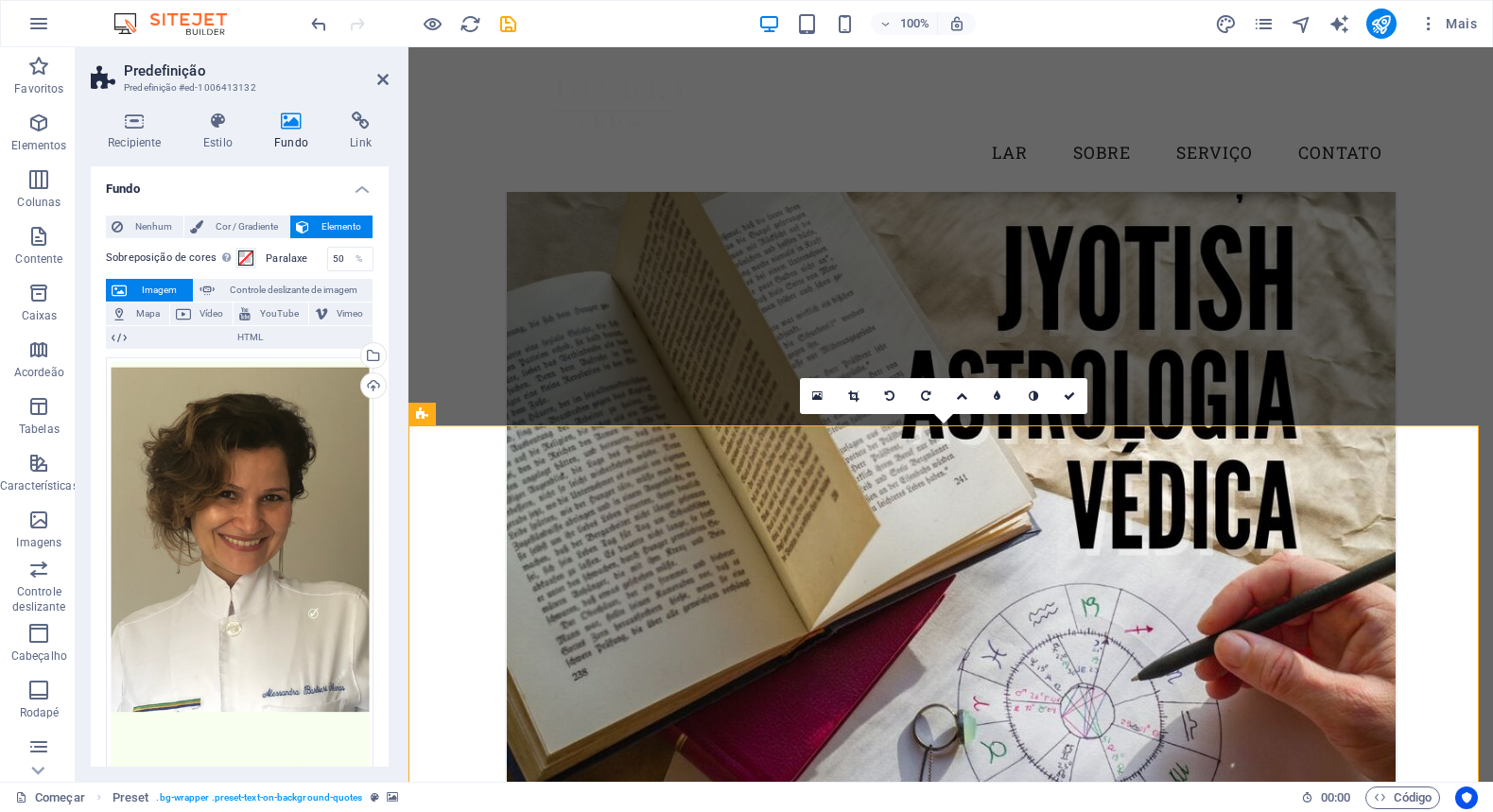
scroll to position [2544, 0]
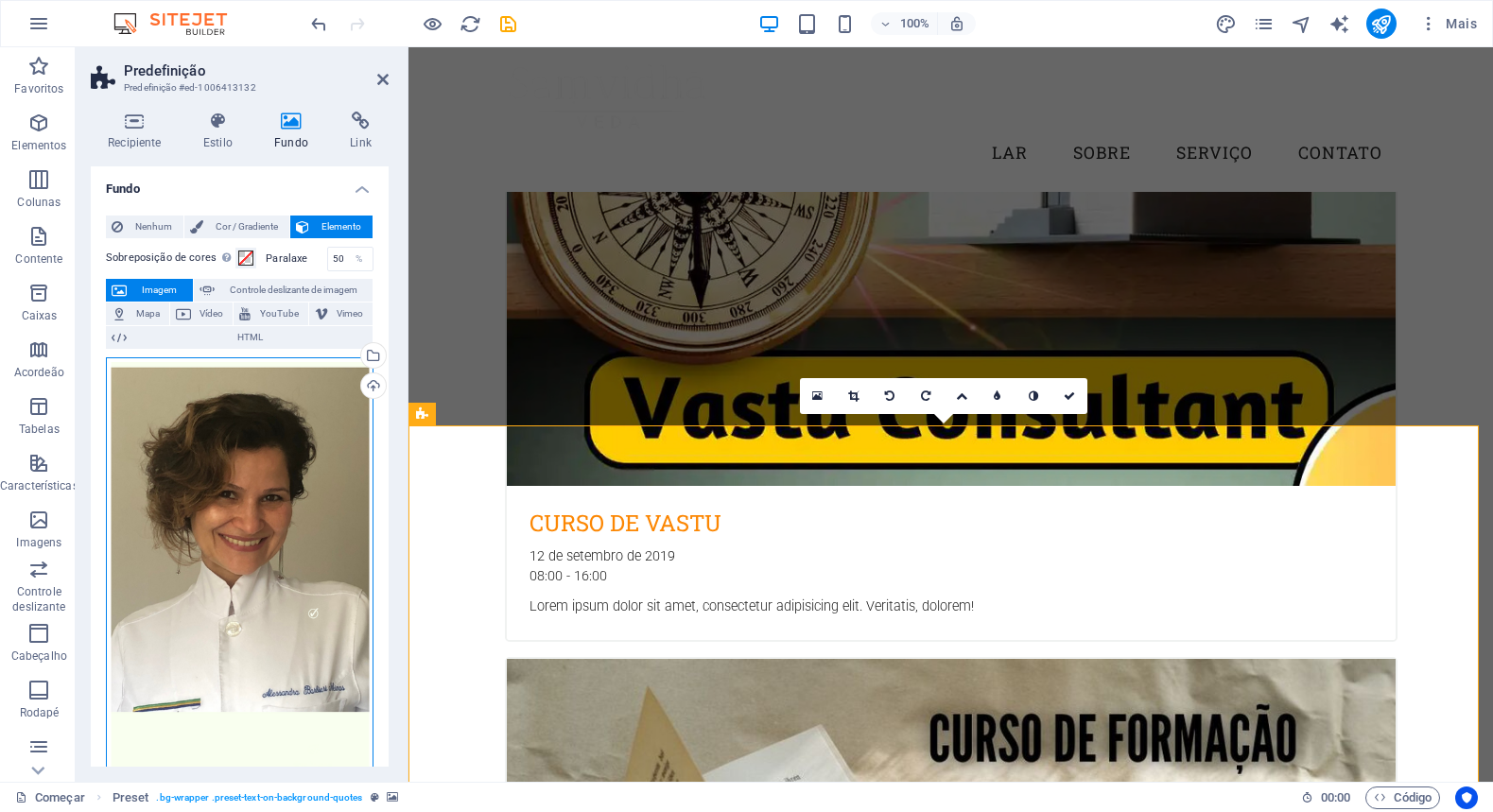
click at [226, 480] on div "Arraste os arquivos aqui, clique para escolher os arquivos ou selecione-os em […" at bounding box center [240, 620] width 268 height 525
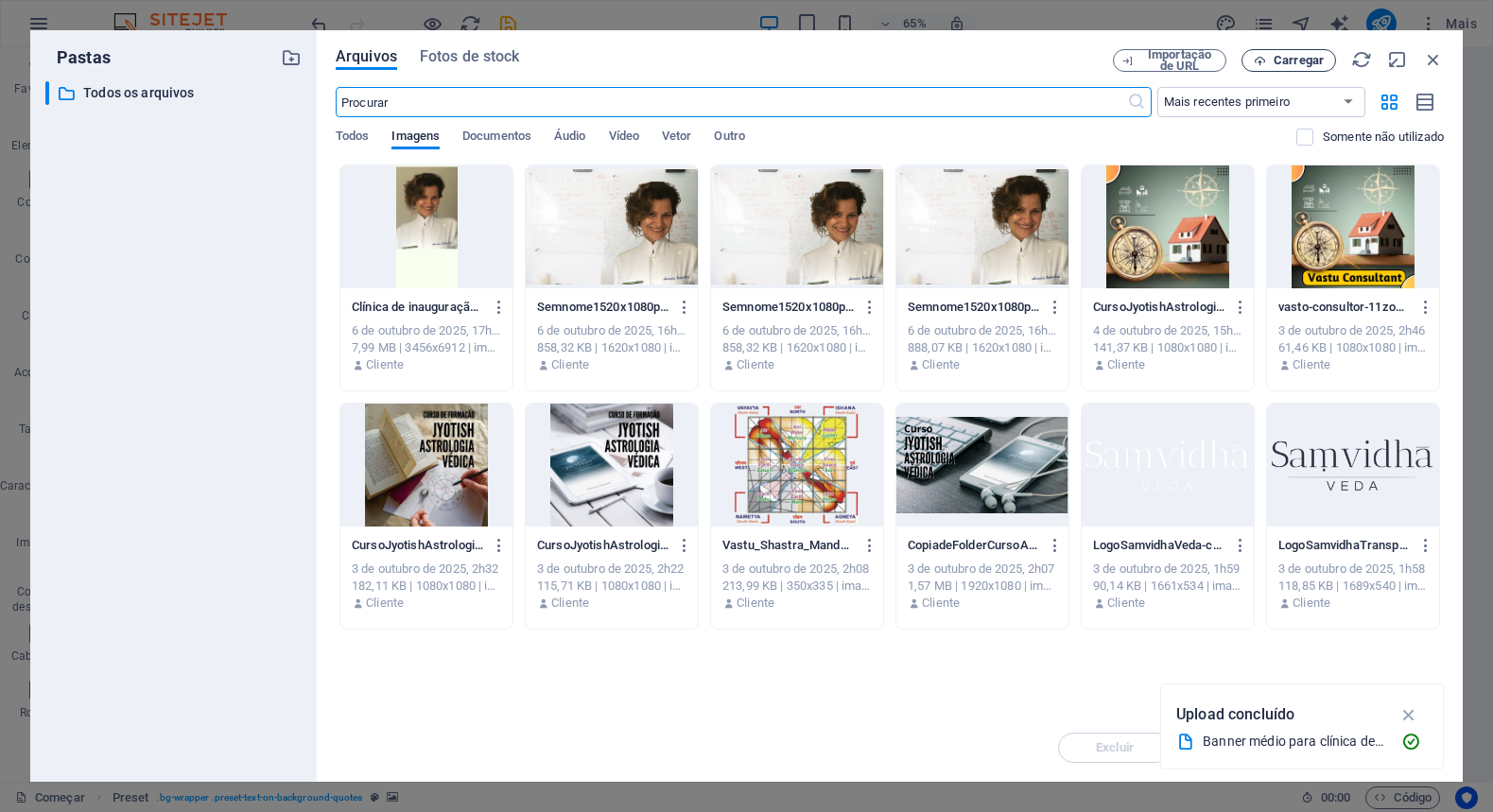
click at [1292, 64] on font "Carregar" at bounding box center [1299, 60] width 50 height 14
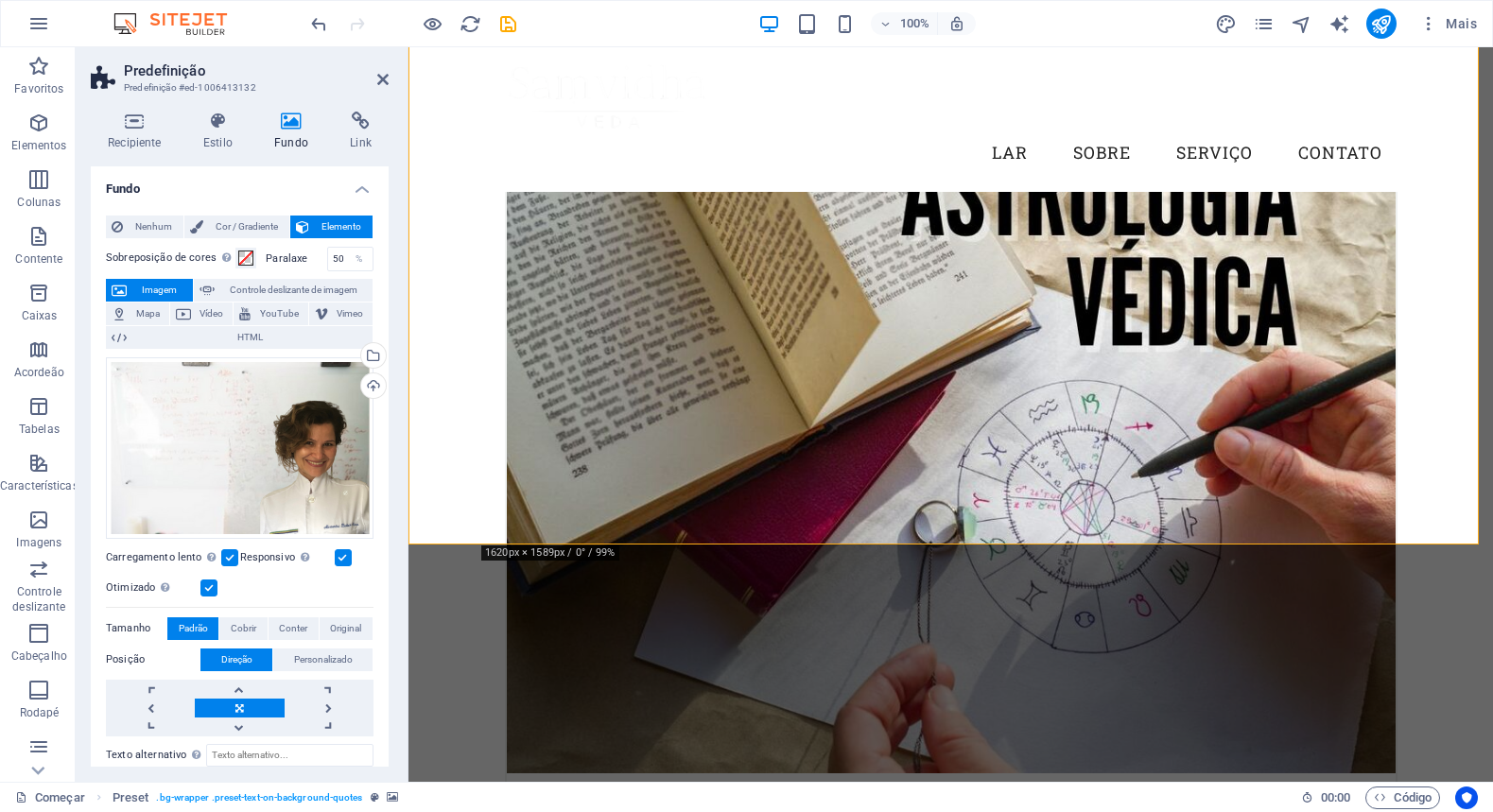
scroll to position [3331, 0]
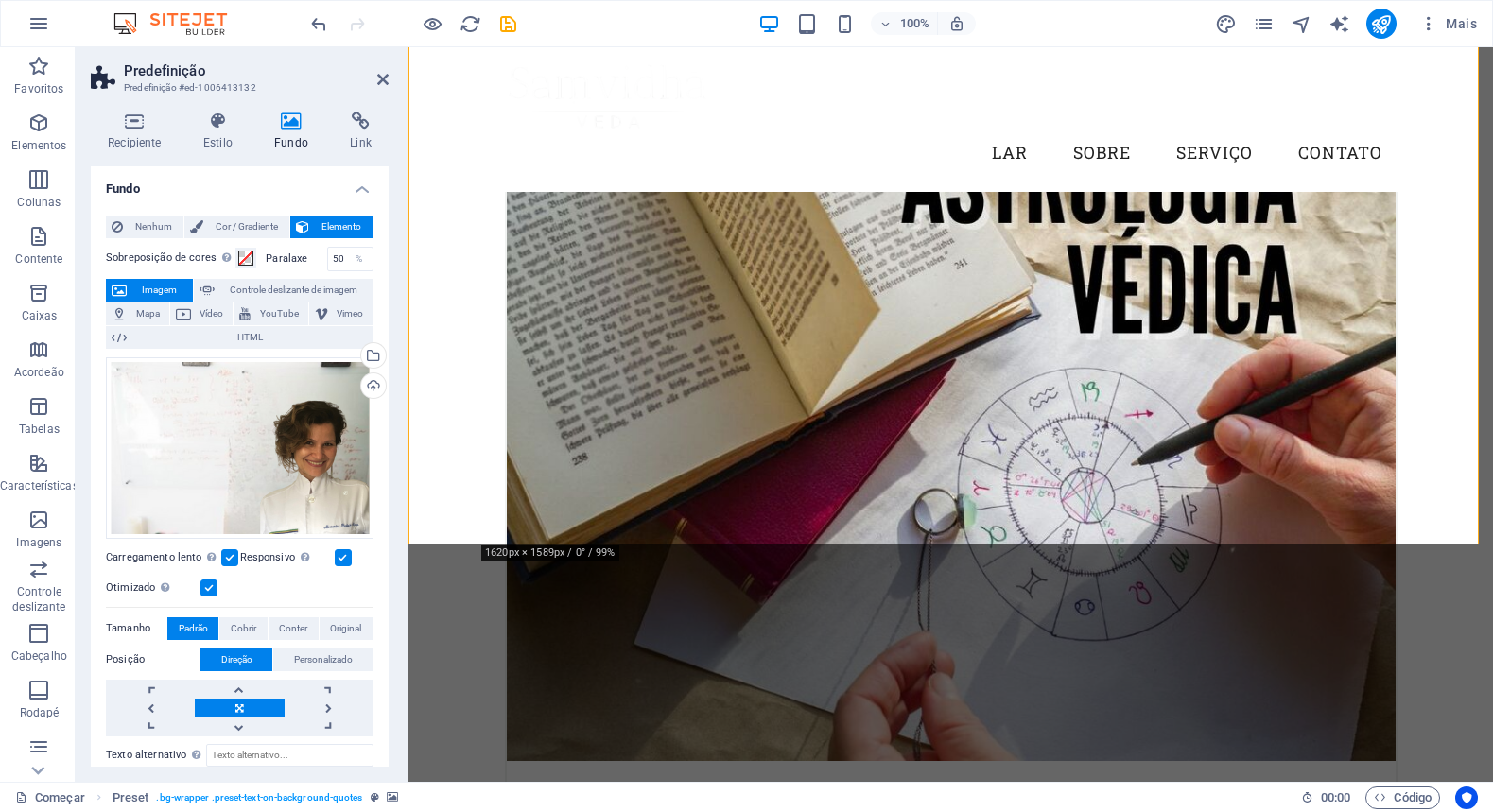
click at [314, 439] on div "Arraste os arquivos aqui, clique para escolher os arquivos ou selecione-os em […" at bounding box center [240, 447] width 268 height 182
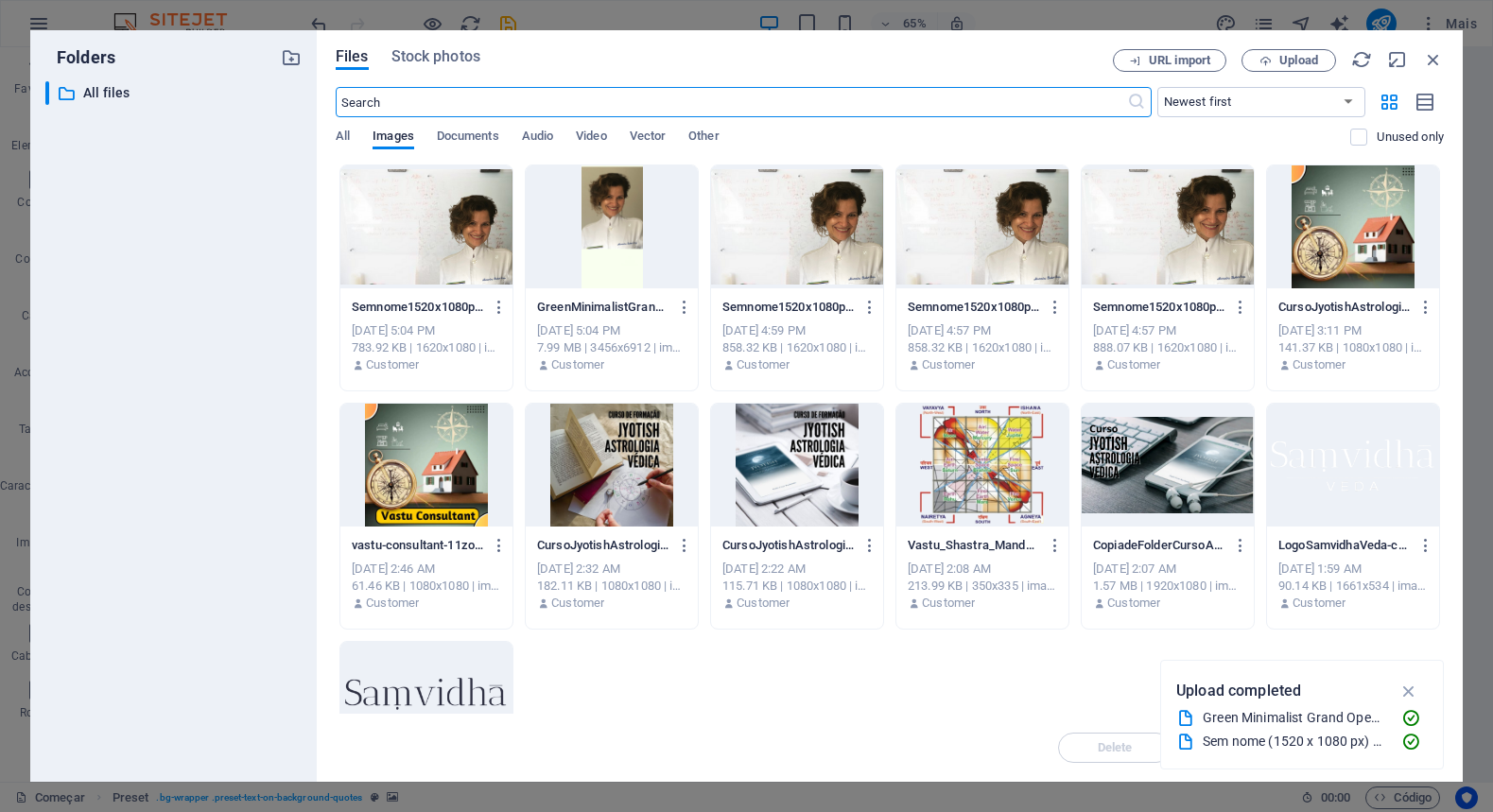
scroll to position [3362, 0]
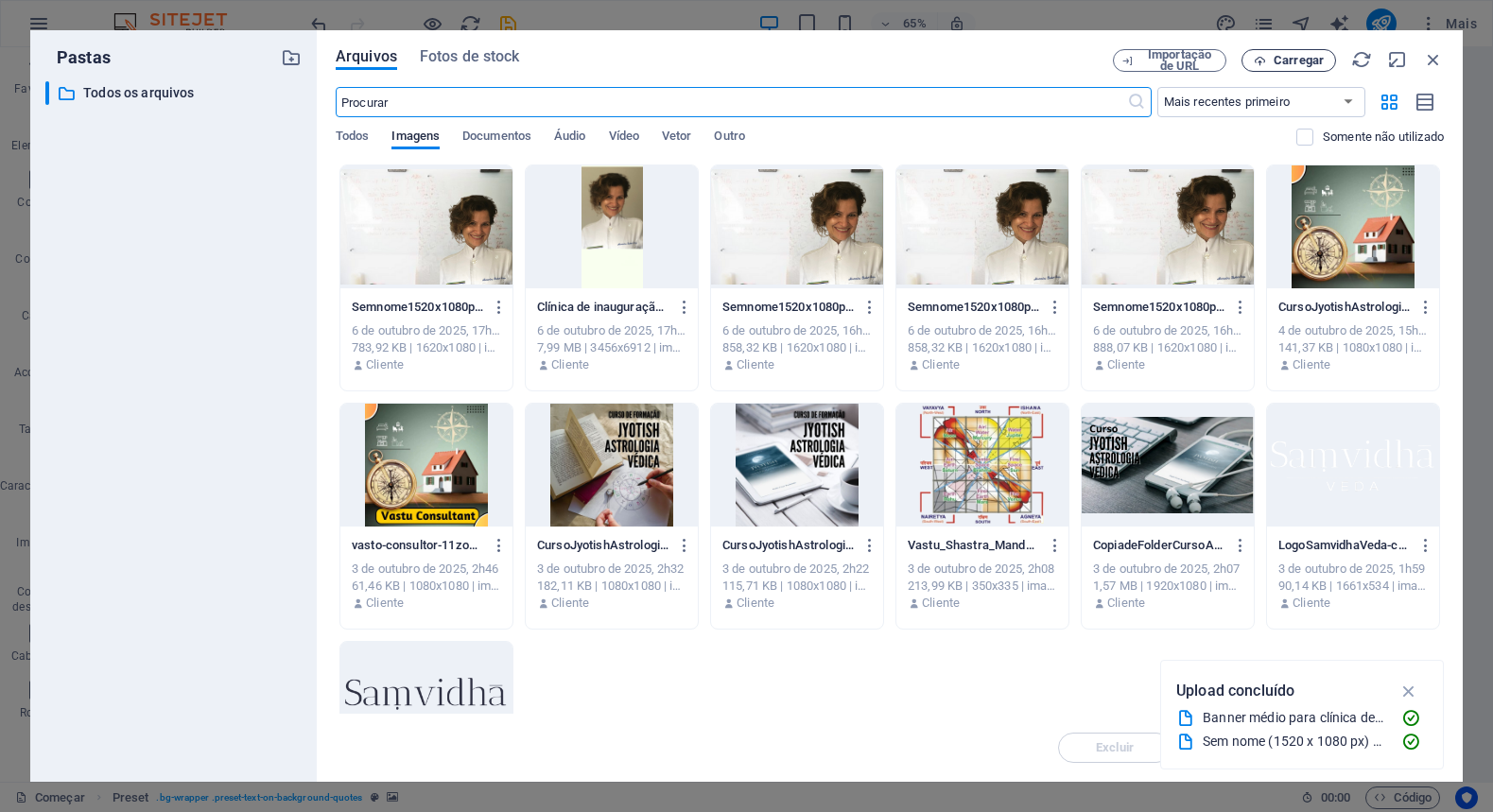
click at [1288, 66] on font "Carregar" at bounding box center [1299, 60] width 50 height 14
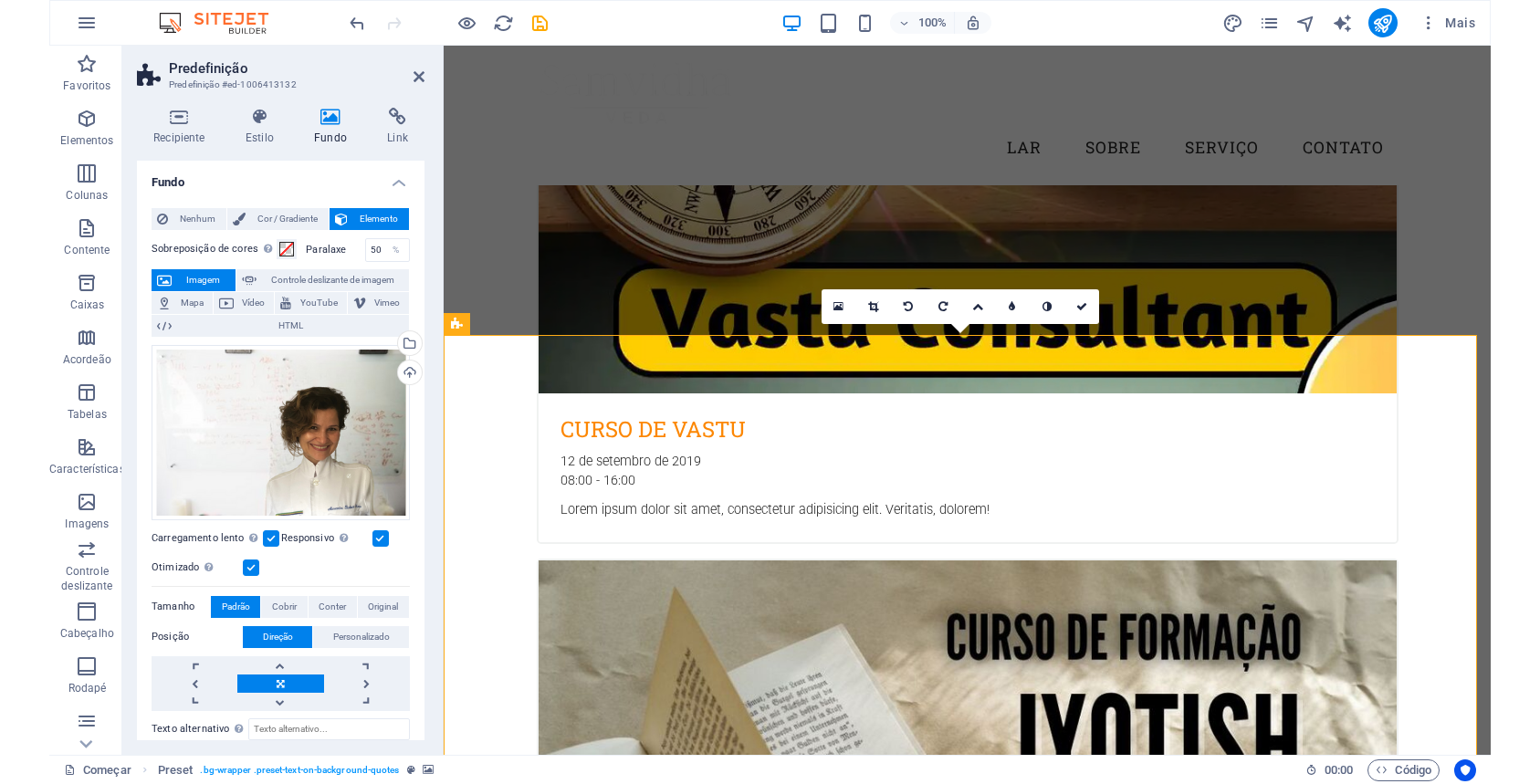
scroll to position [2562, 0]
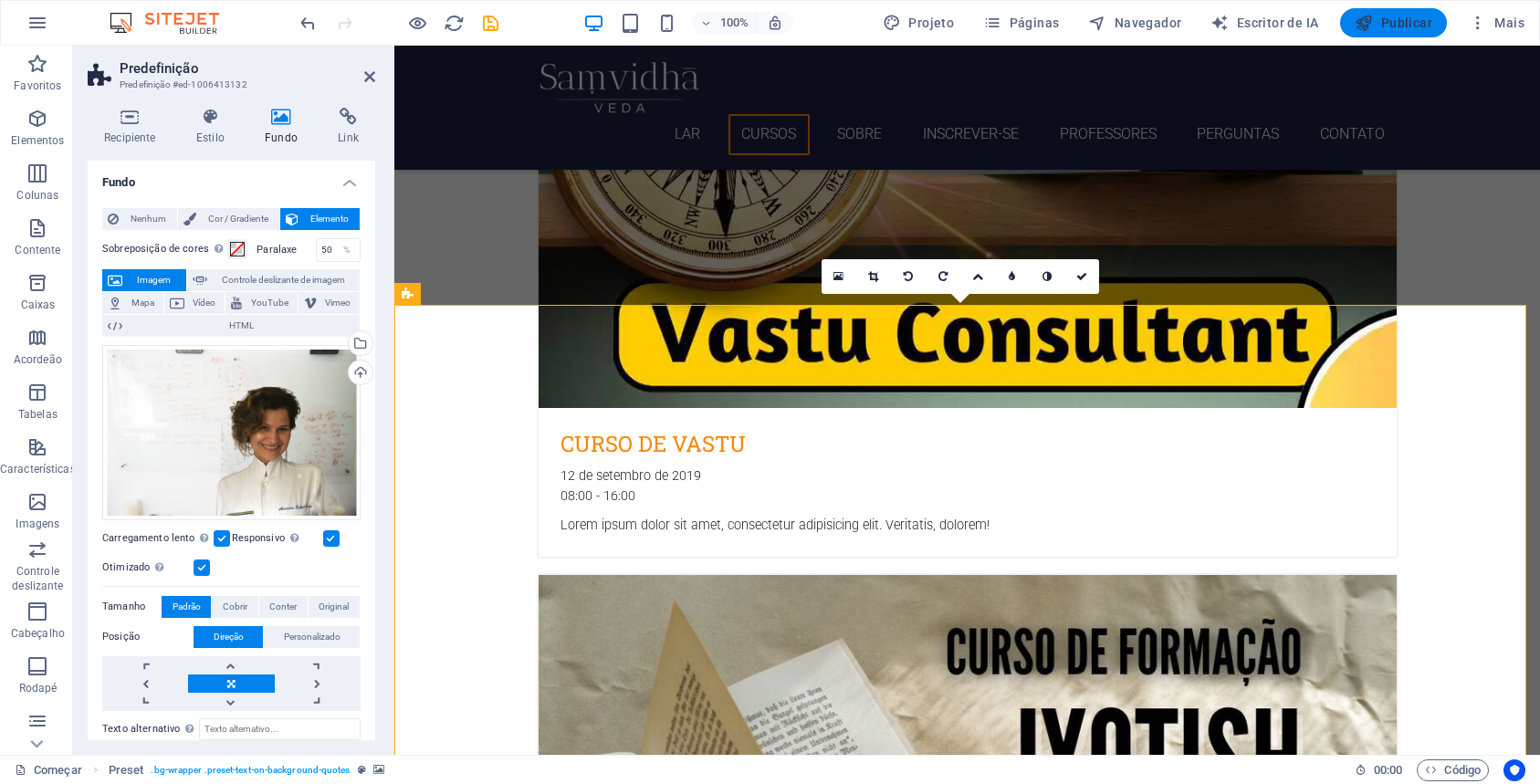
click at [1406, 16] on font "Publicar" at bounding box center [1406, 23] width 51 height 15
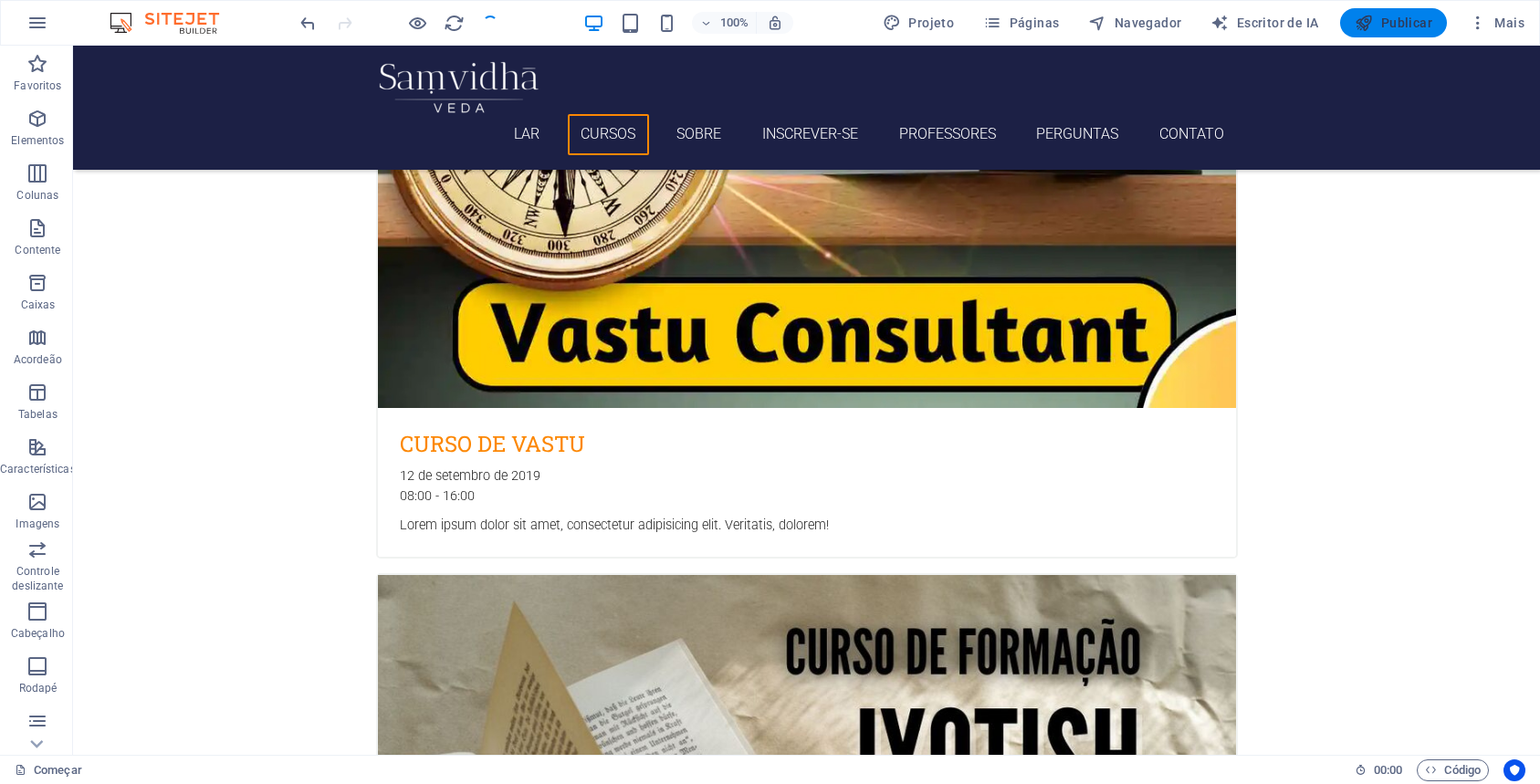
checkbox input "false"
